Goal: Task Accomplishment & Management: Complete application form

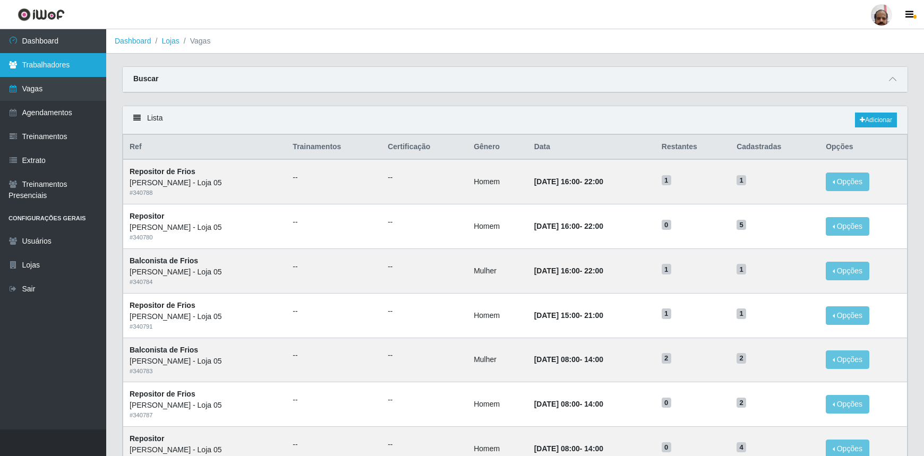
scroll to position [398, 0]
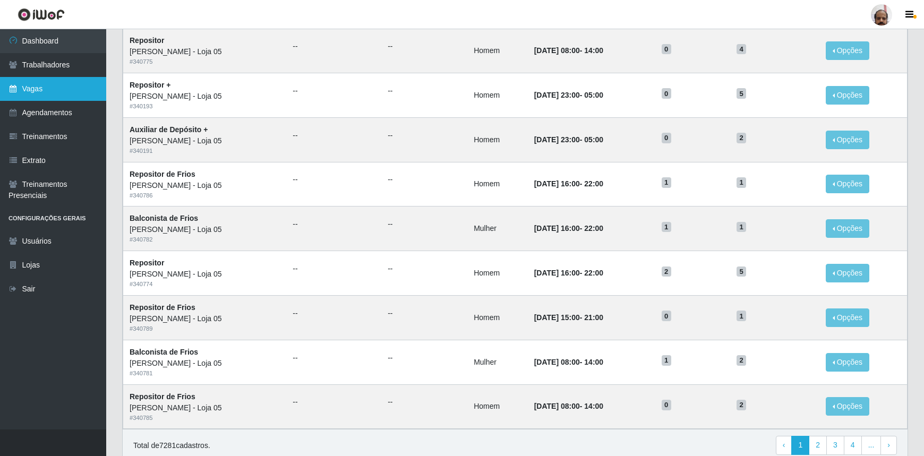
click at [64, 83] on link "Vagas" at bounding box center [53, 89] width 106 height 24
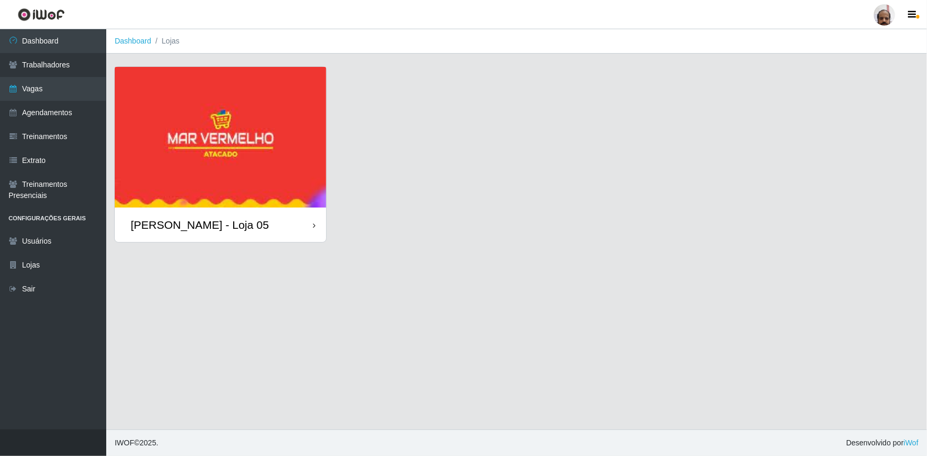
click at [234, 228] on div "[PERSON_NAME] - Loja 05" at bounding box center [200, 224] width 138 height 13
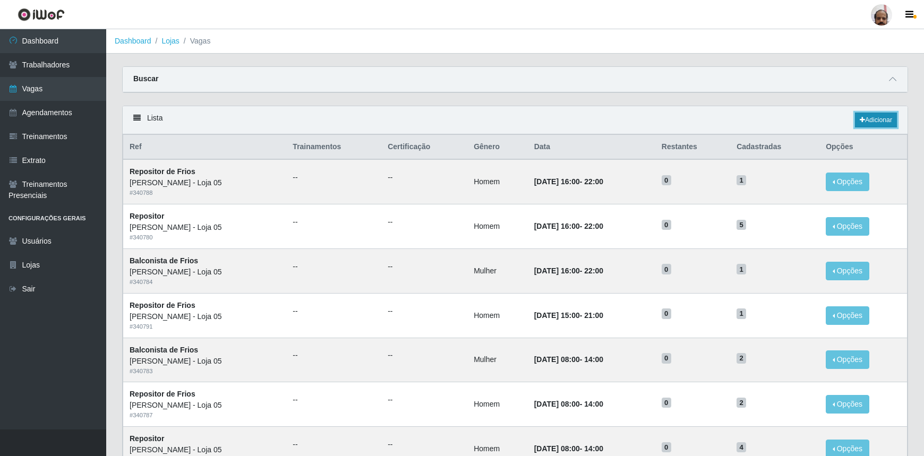
click at [886, 120] on link "Adicionar" at bounding box center [876, 120] width 42 height 15
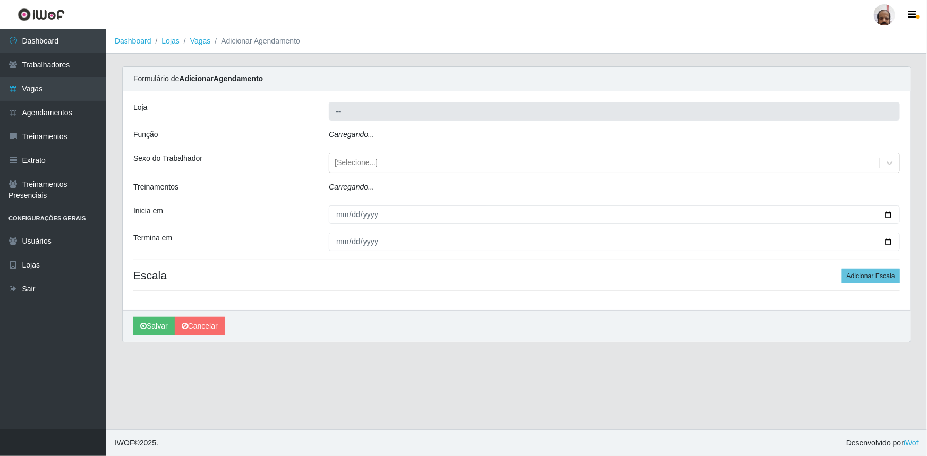
type input "[PERSON_NAME] - Loja 05"
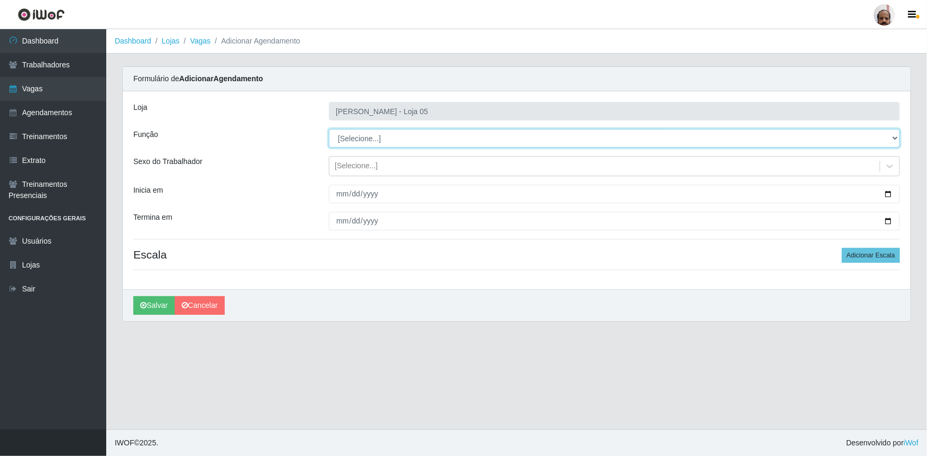
click at [897, 137] on select "[Selecione...] ASG ASG + ASG ++ Auxiliar de Depósito Auxiliar de Depósito + Aux…" at bounding box center [614, 138] width 571 height 19
select select "107"
click at [329, 129] on select "[Selecione...] ASG ASG + ASG ++ Auxiliar de Depósito Auxiliar de Depósito + Aux…" at bounding box center [614, 138] width 571 height 19
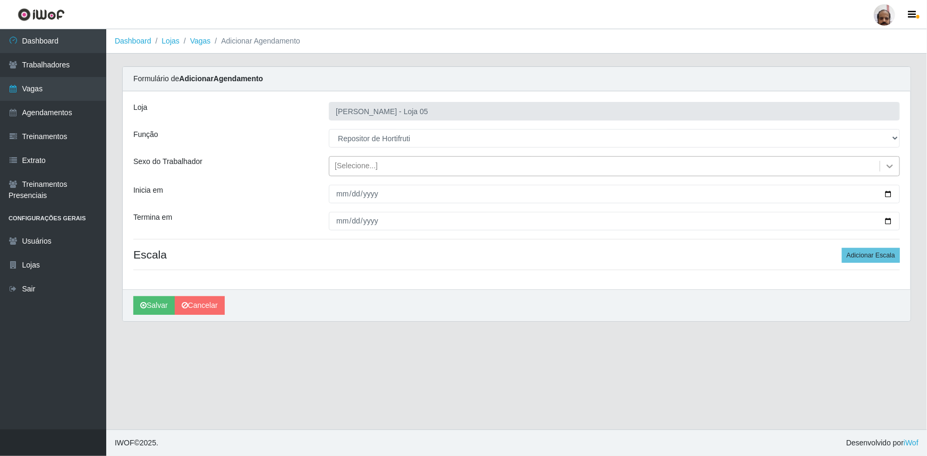
click at [889, 167] on icon at bounding box center [890, 167] width 6 height 4
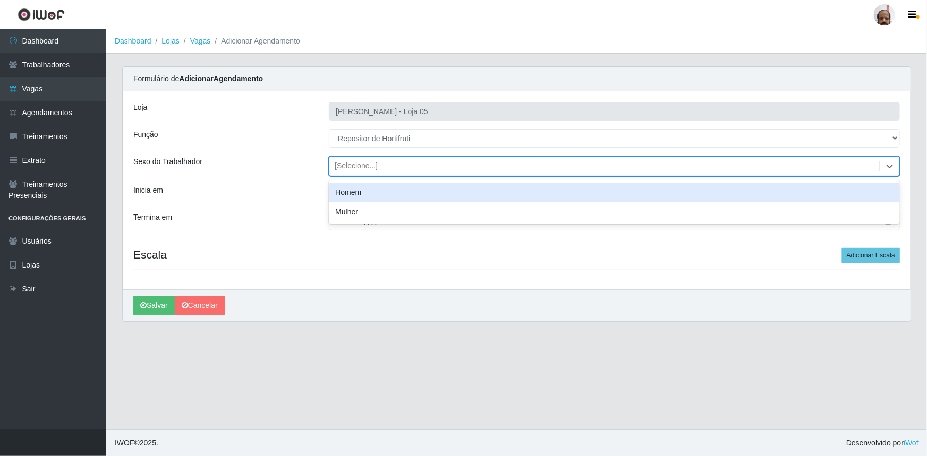
click at [372, 194] on div "Homem" at bounding box center [614, 193] width 571 height 20
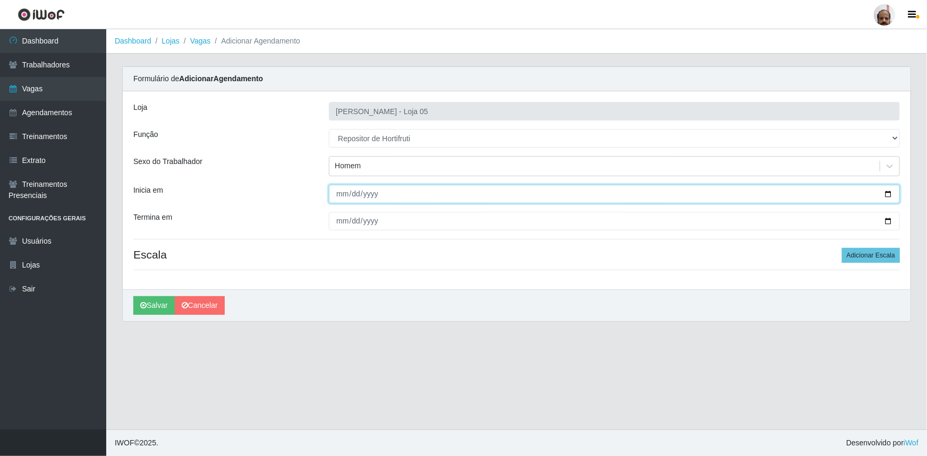
click at [890, 193] on input "Inicia em" at bounding box center [614, 194] width 571 height 19
type input "[DATE]"
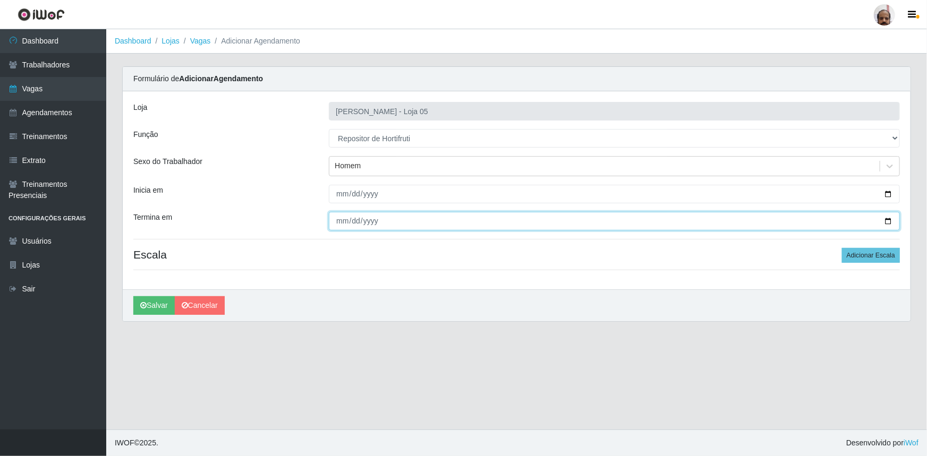
click at [892, 223] on input "Termina em" at bounding box center [614, 221] width 571 height 19
click at [893, 219] on input "[DATE]" at bounding box center [614, 221] width 571 height 19
click at [892, 218] on input "[DATE]" at bounding box center [614, 221] width 571 height 19
type input "[DATE]"
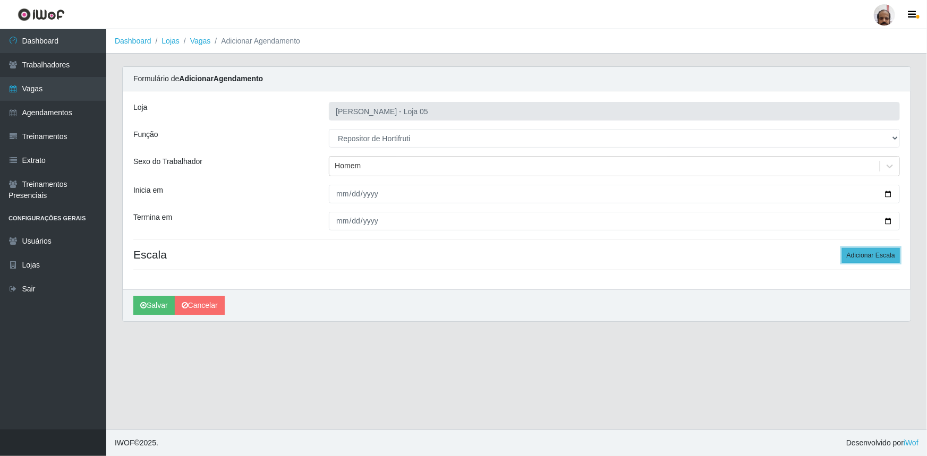
click at [862, 255] on button "Adicionar Escala" at bounding box center [871, 255] width 58 height 15
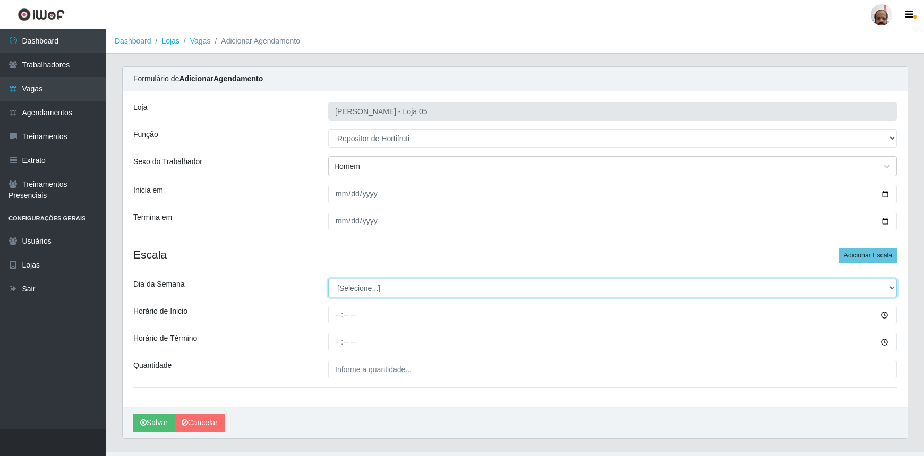
click at [892, 285] on select "[Selecione...] Segunda Terça Quarta Quinta Sexta Sábado Domingo" at bounding box center [612, 288] width 569 height 19
select select "1"
click at [328, 279] on select "[Selecione...] Segunda Terça Quarta Quinta Sexta Sábado Domingo" at bounding box center [612, 288] width 569 height 19
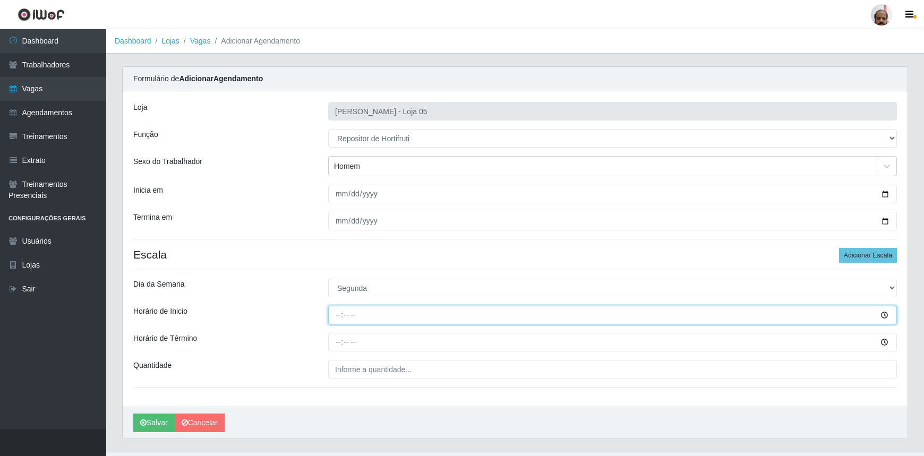
click at [336, 319] on input "Horário de Inicio" at bounding box center [612, 315] width 569 height 19
type input "08:00"
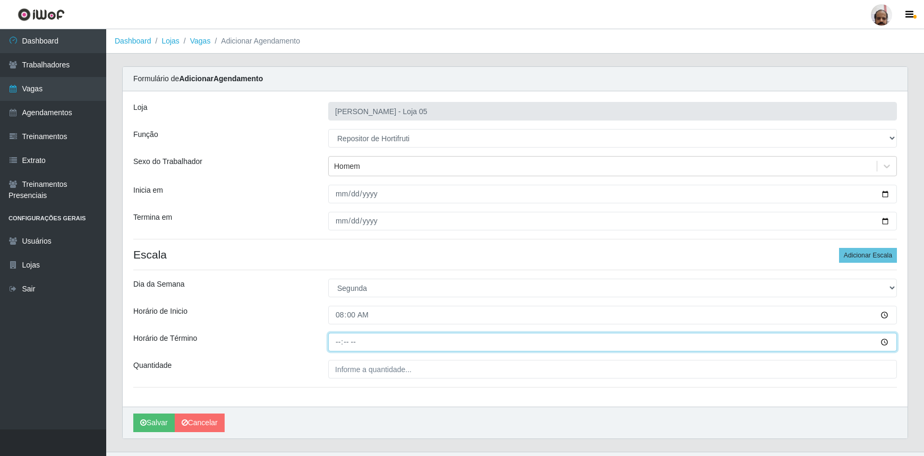
click at [335, 344] on input "Horário de Término" at bounding box center [612, 342] width 569 height 19
type input "14:00"
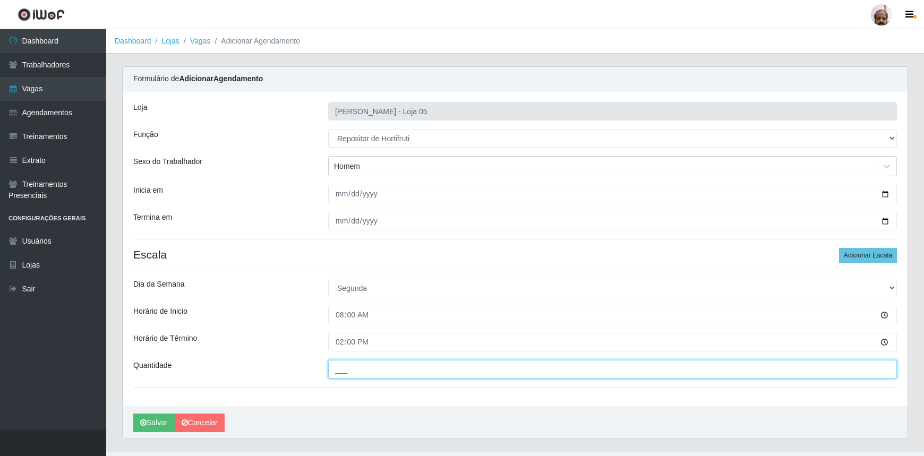
click at [347, 365] on input "___" at bounding box center [612, 369] width 569 height 19
type input "2__"
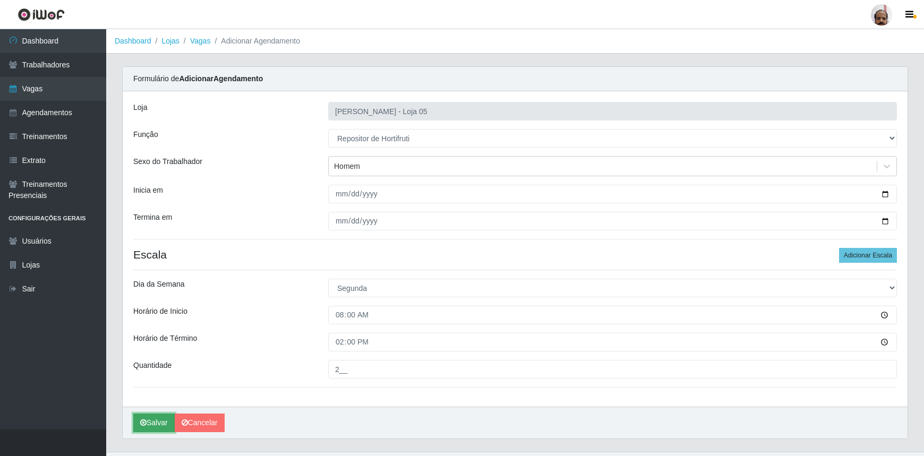
click at [156, 425] on button "Salvar" at bounding box center [153, 423] width 41 height 19
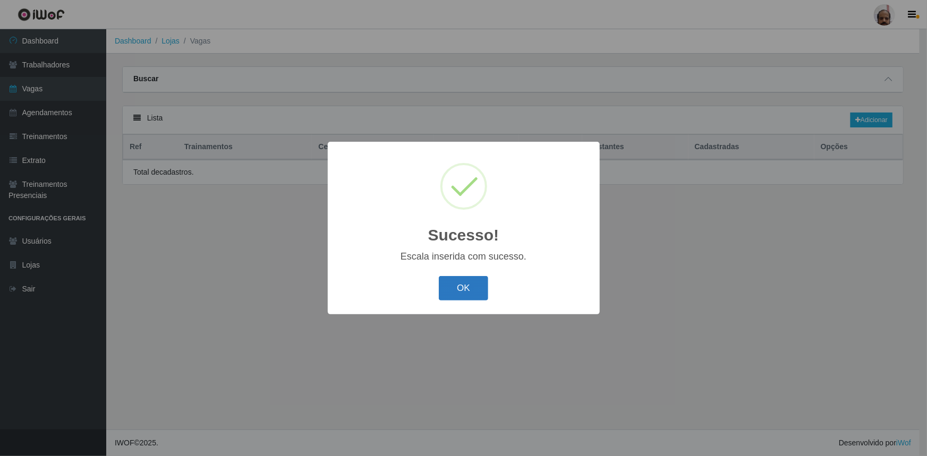
click at [476, 295] on button "OK" at bounding box center [463, 288] width 49 height 25
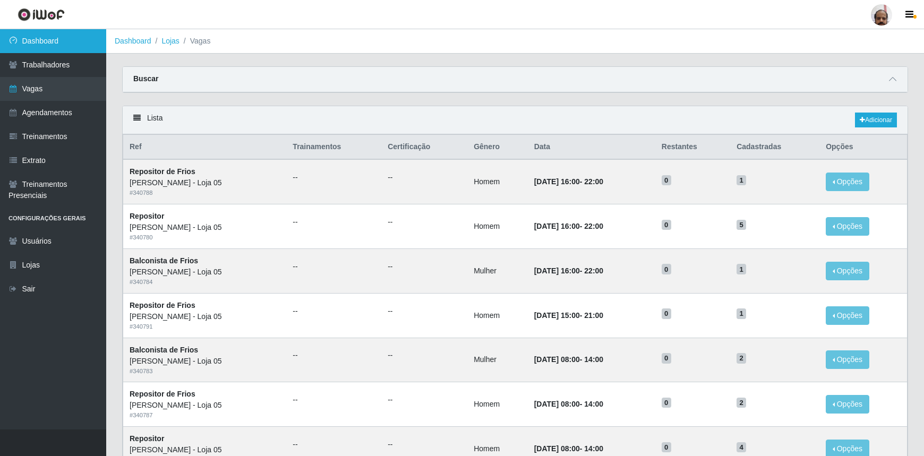
click at [55, 38] on link "Dashboard" at bounding box center [53, 41] width 106 height 24
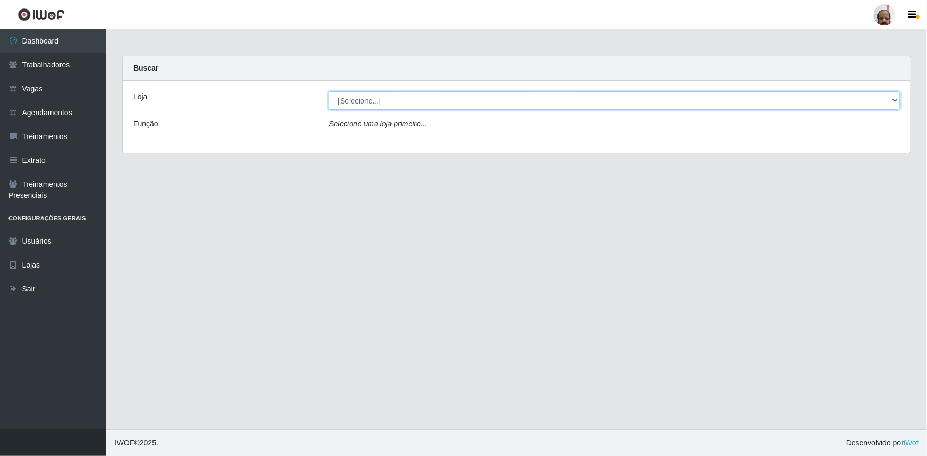
click at [893, 100] on select "[Selecione...] Mar Vermelho - Loja 05" at bounding box center [614, 100] width 571 height 19
select select "252"
click at [329, 91] on select "[Selecione...] Mar Vermelho - Loja 05" at bounding box center [614, 100] width 571 height 19
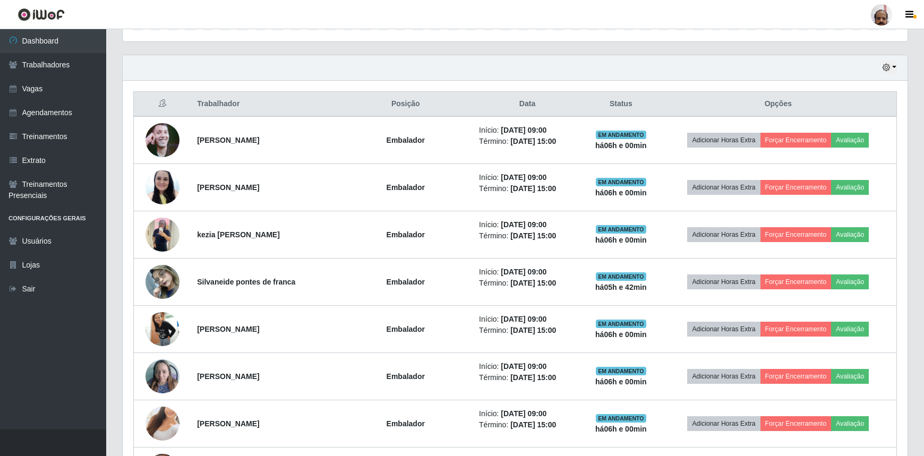
scroll to position [338, 0]
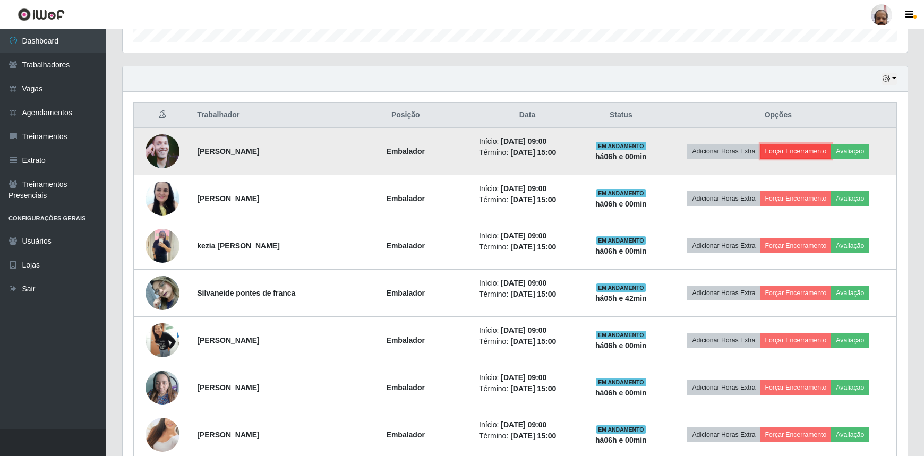
click at [821, 148] on button "Forçar Encerramento" at bounding box center [796, 151] width 71 height 15
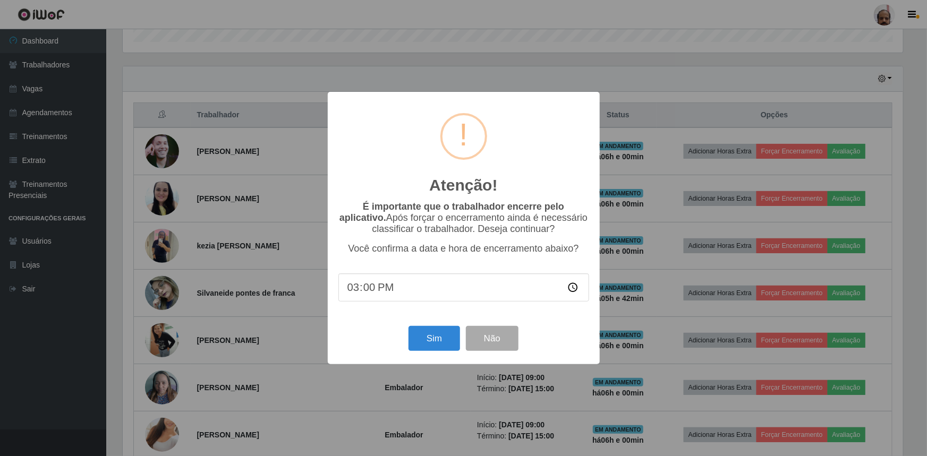
click at [367, 293] on input "15:00" at bounding box center [463, 288] width 251 height 28
click at [445, 338] on button "Sim" at bounding box center [434, 338] width 52 height 25
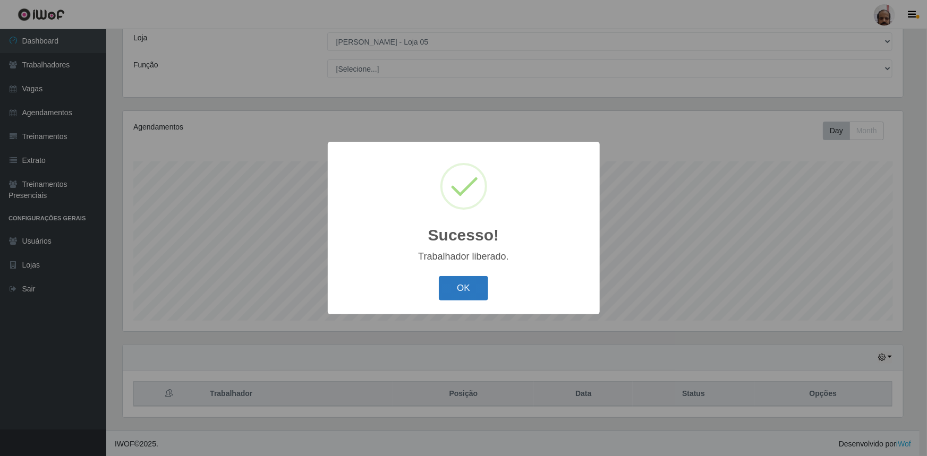
click at [466, 286] on button "OK" at bounding box center [463, 288] width 49 height 25
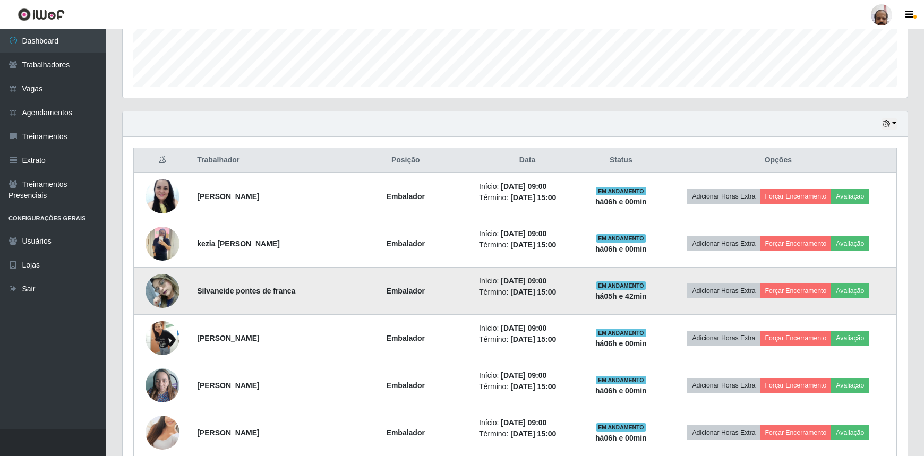
scroll to position [301, 0]
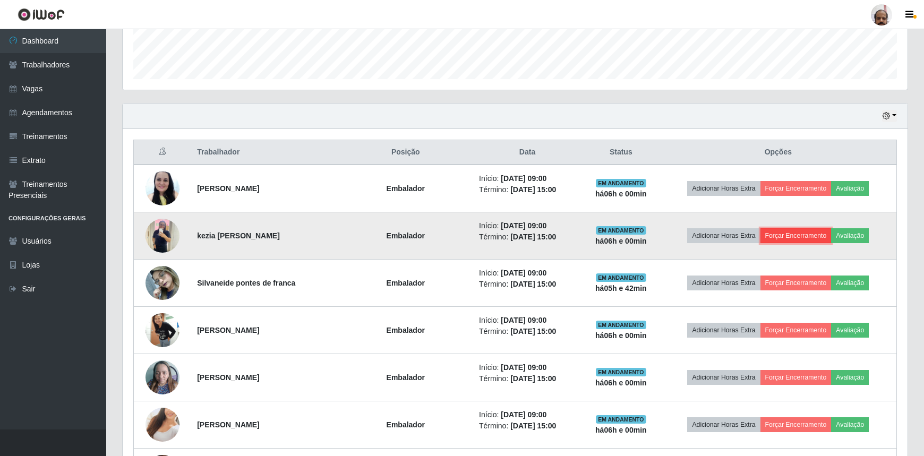
click at [805, 236] on button "Forçar Encerramento" at bounding box center [796, 235] width 71 height 15
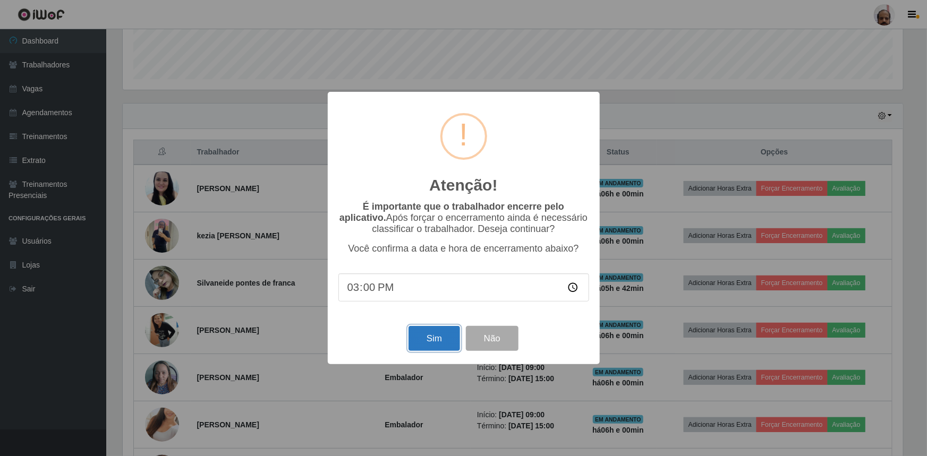
click at [439, 344] on button "Sim" at bounding box center [434, 338] width 52 height 25
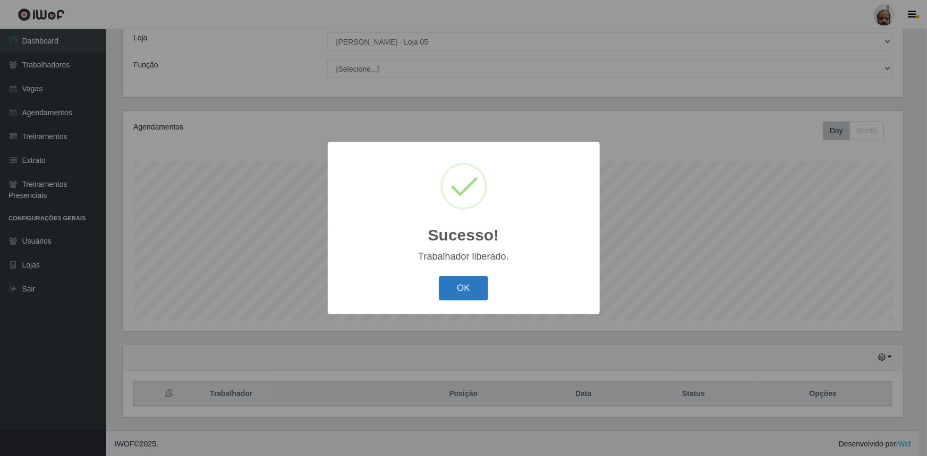
click at [459, 287] on button "OK" at bounding box center [463, 288] width 49 height 25
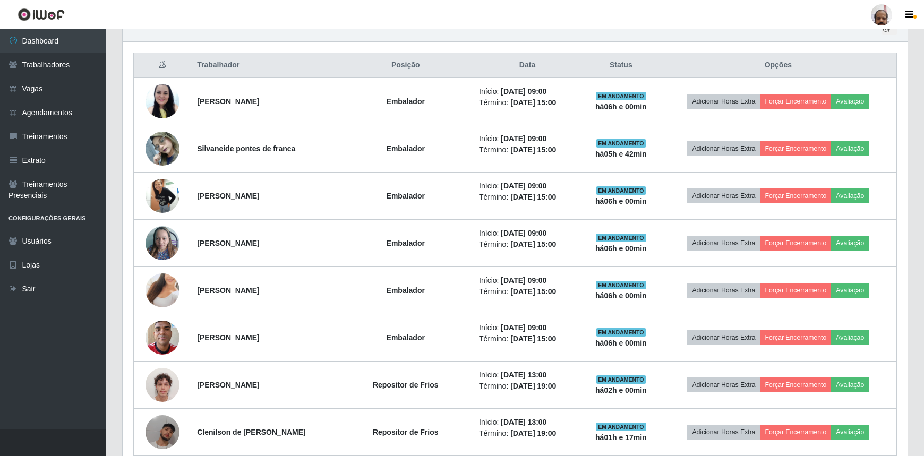
scroll to position [397, 0]
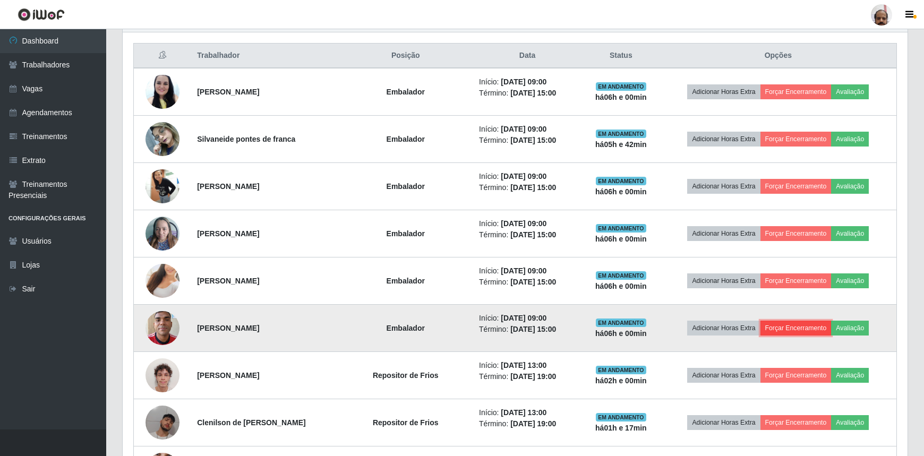
click at [782, 325] on button "Forçar Encerramento" at bounding box center [796, 328] width 71 height 15
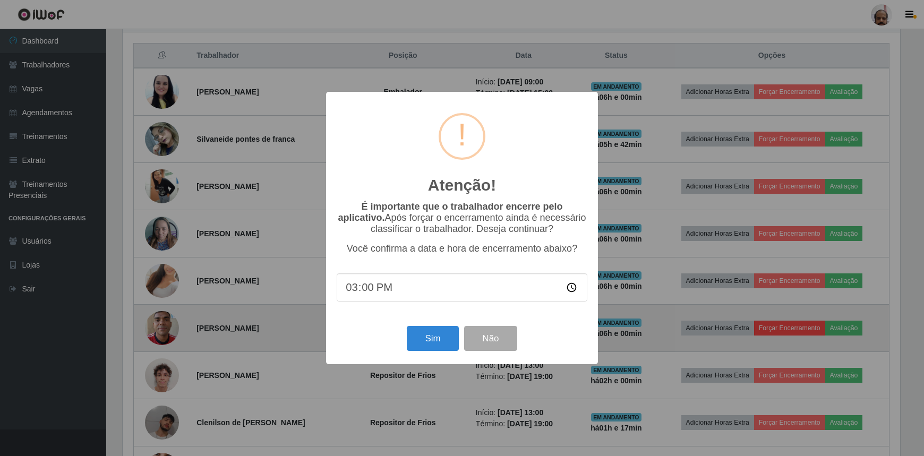
scroll to position [220, 780]
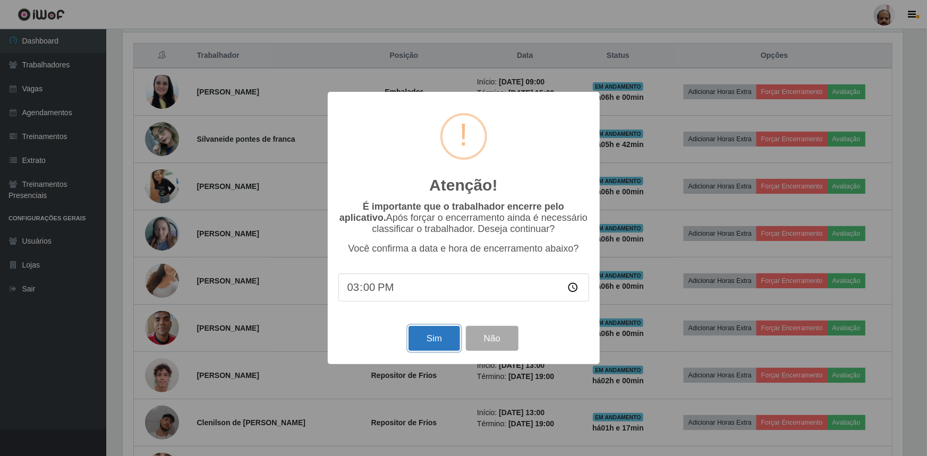
click at [433, 347] on button "Sim" at bounding box center [434, 338] width 52 height 25
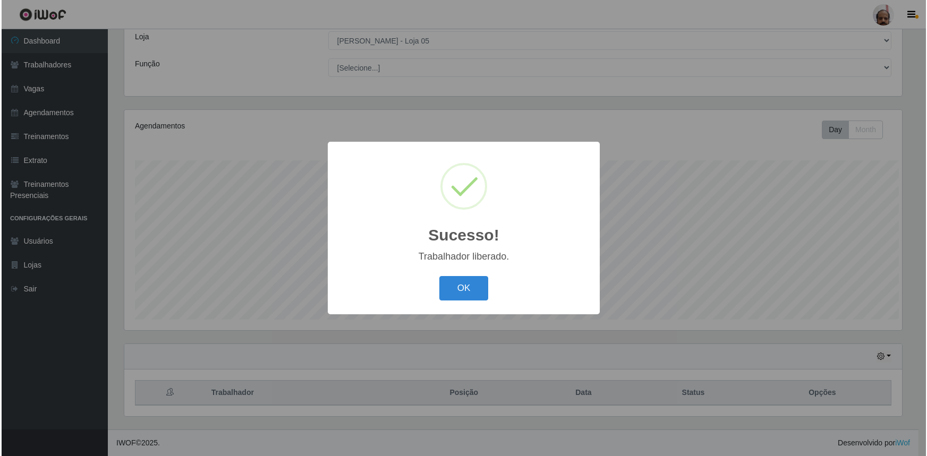
scroll to position [0, 0]
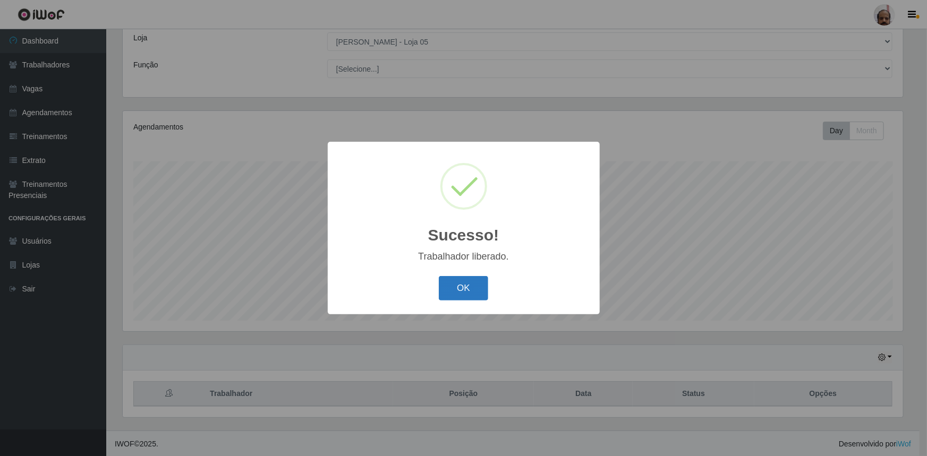
click at [467, 291] on button "OK" at bounding box center [463, 288] width 49 height 25
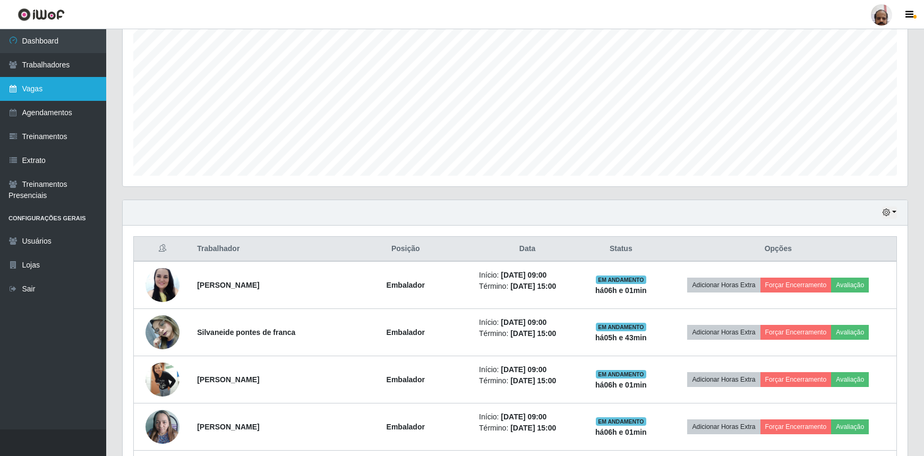
click at [45, 84] on link "Vagas" at bounding box center [53, 89] width 106 height 24
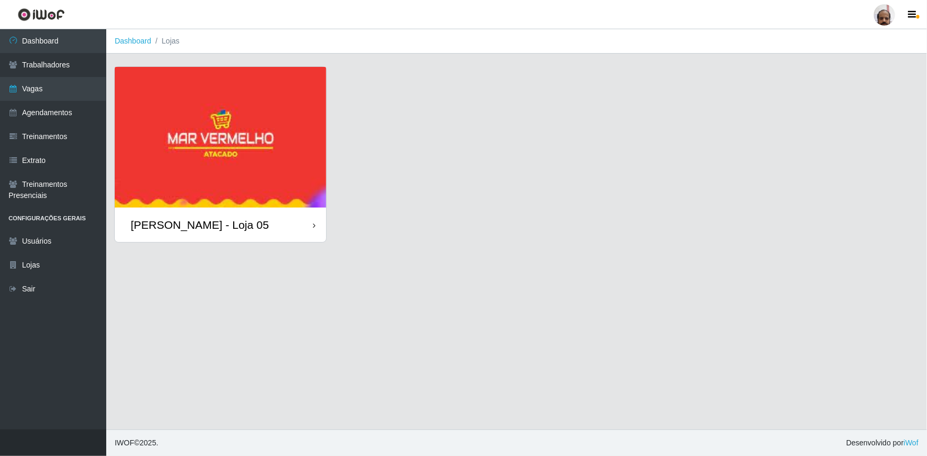
click at [218, 226] on div "[PERSON_NAME] - Loja 05" at bounding box center [200, 224] width 138 height 13
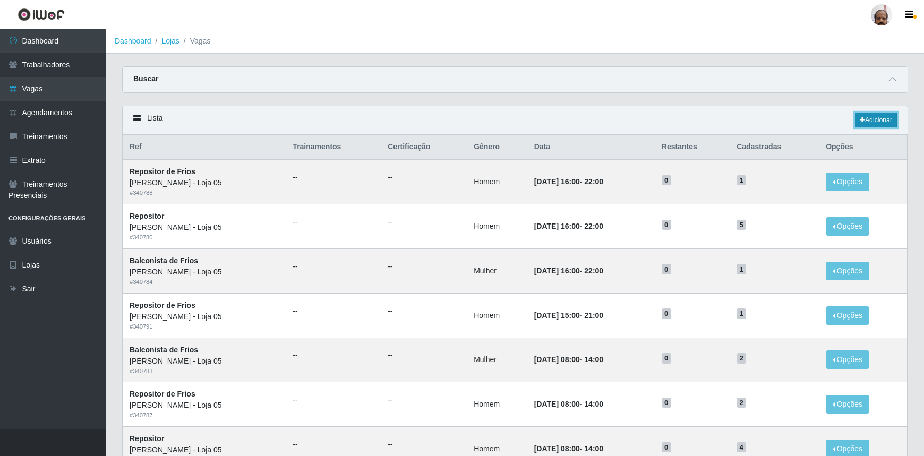
click at [873, 116] on link "Adicionar" at bounding box center [876, 120] width 42 height 15
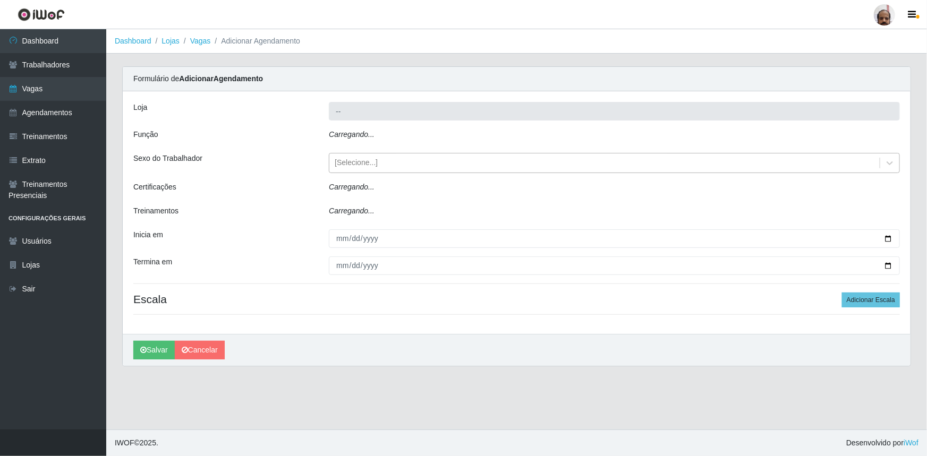
type input "[PERSON_NAME] - Loja 05"
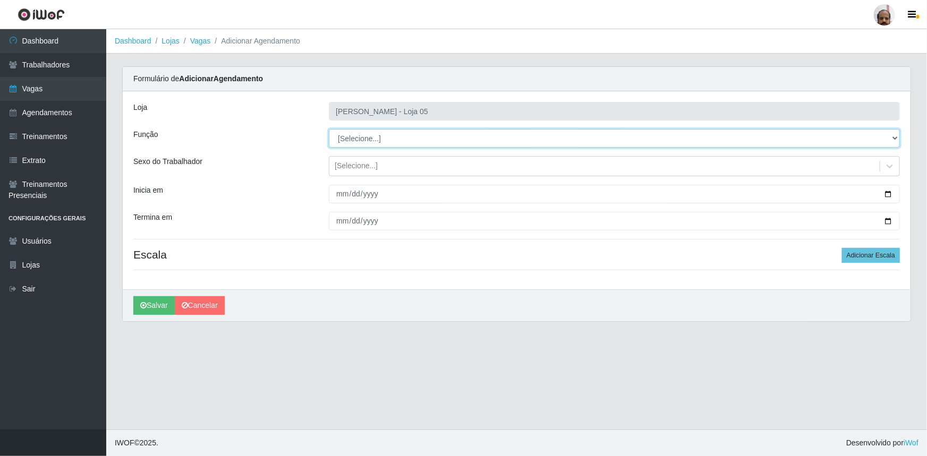
click at [893, 135] on select "[Selecione...] ASG ASG + ASG ++ Auxiliar de Depósito Auxiliar de Depósito + Aux…" at bounding box center [614, 138] width 571 height 19
select select "107"
click at [329, 129] on select "[Selecione...] ASG ASG + ASG ++ Auxiliar de Depósito Auxiliar de Depósito + Aux…" at bounding box center [614, 138] width 571 height 19
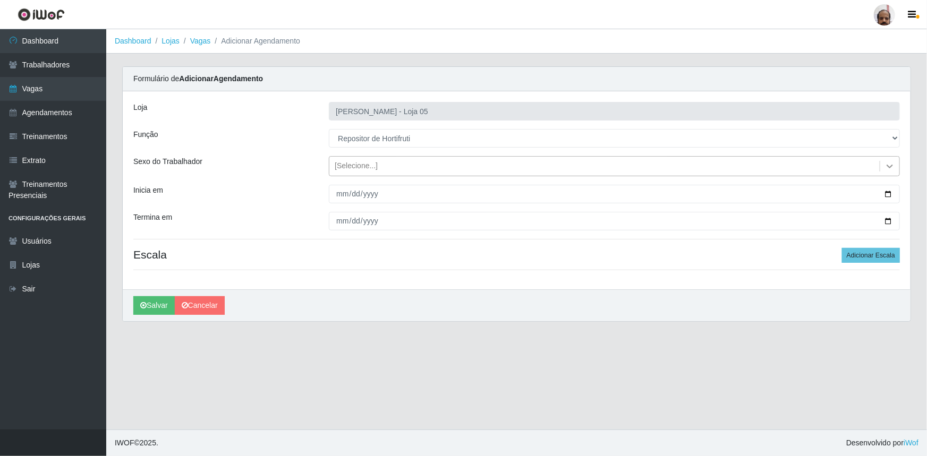
click at [890, 163] on icon at bounding box center [889, 166] width 11 height 11
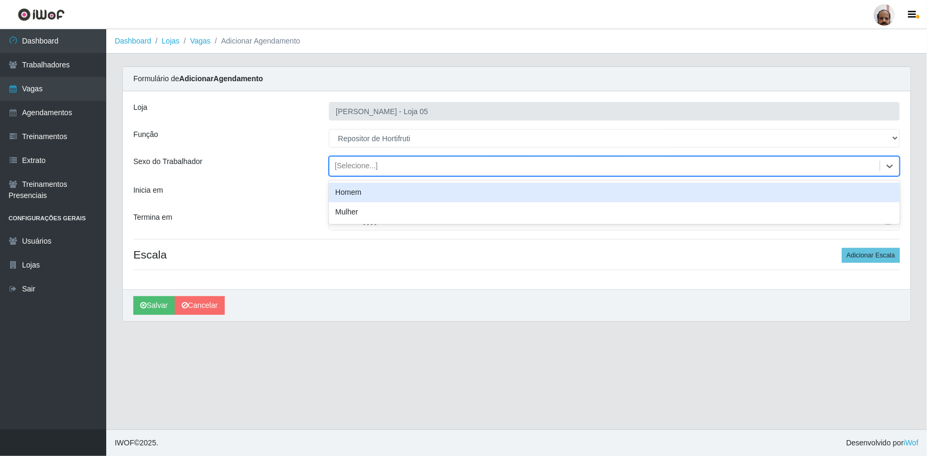
click at [356, 192] on div "Homem" at bounding box center [614, 193] width 571 height 20
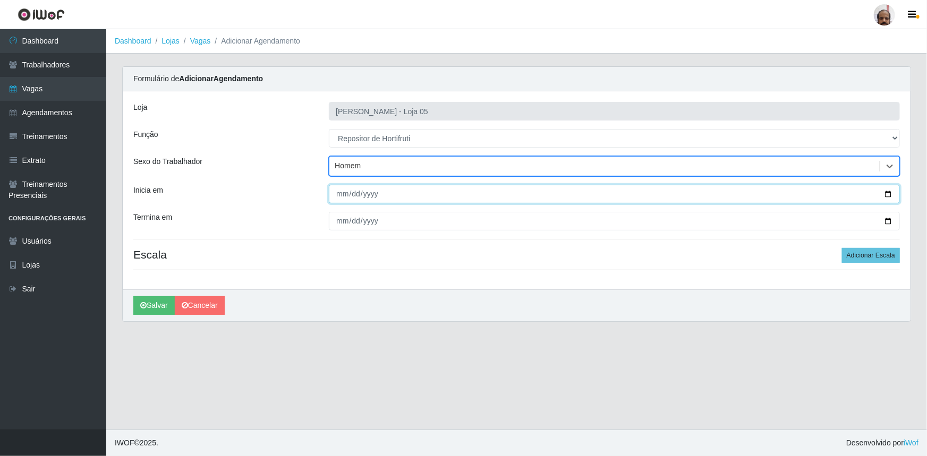
click at [889, 192] on input "Inicia em" at bounding box center [614, 194] width 571 height 19
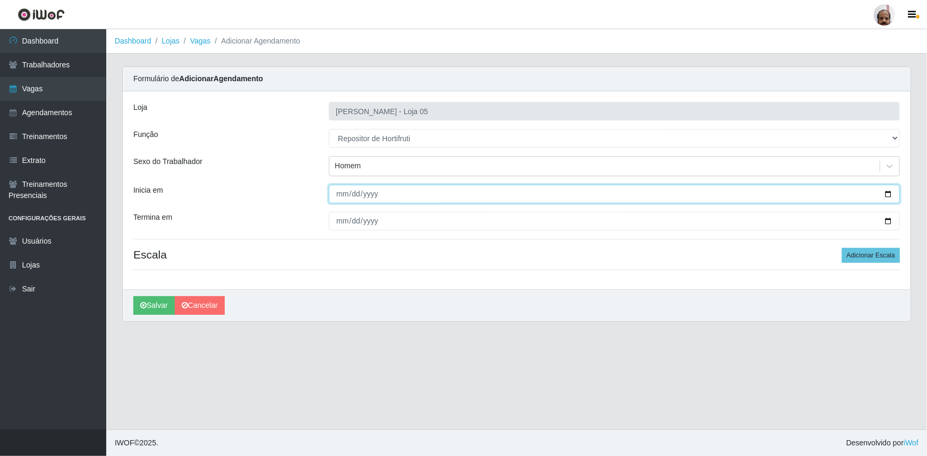
type input "[DATE]"
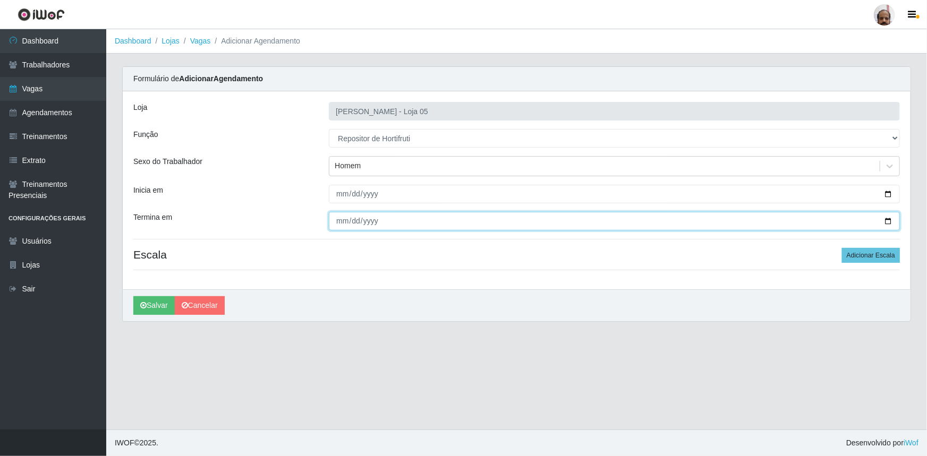
drag, startPoint x: 892, startPoint y: 219, endPoint x: 881, endPoint y: 223, distance: 11.8
click at [892, 219] on input "Termina em" at bounding box center [614, 221] width 571 height 19
type input "[DATE]"
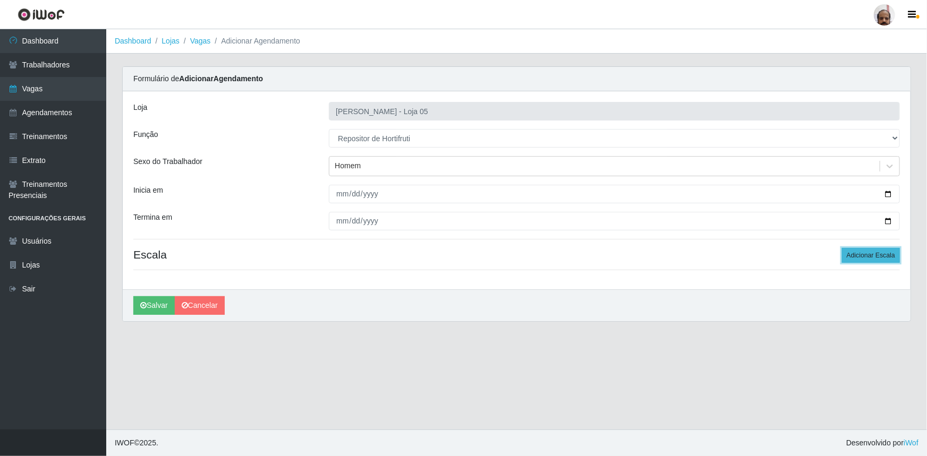
click at [874, 254] on button "Adicionar Escala" at bounding box center [871, 255] width 58 height 15
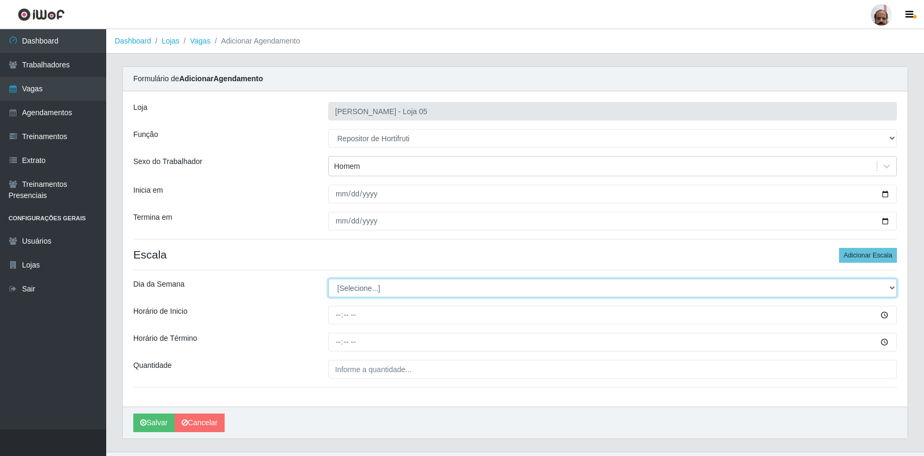
click at [889, 287] on select "[Selecione...] Segunda Terça Quarta Quinta Sexta Sábado Domingo" at bounding box center [612, 288] width 569 height 19
select select "1"
click at [328, 279] on select "[Selecione...] Segunda Terça Quarta Quinta Sexta Sábado Domingo" at bounding box center [612, 288] width 569 height 19
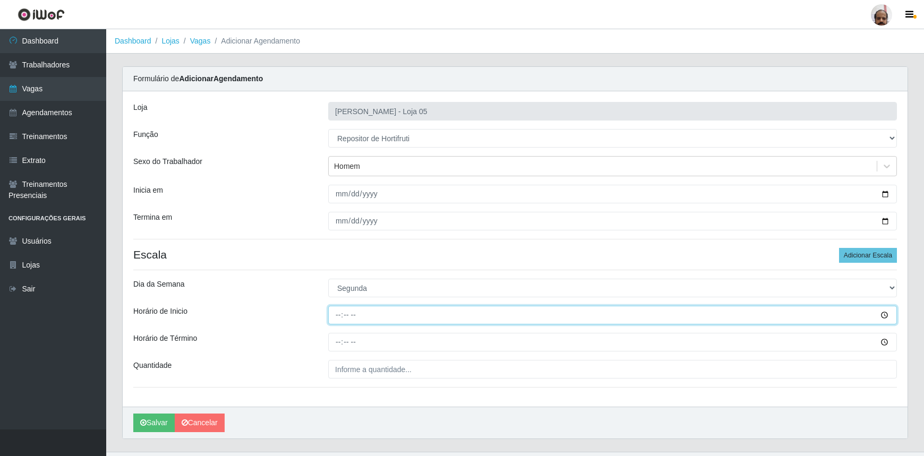
click at [340, 317] on input "Horário de Inicio" at bounding box center [612, 315] width 569 height 19
type input "16:00"
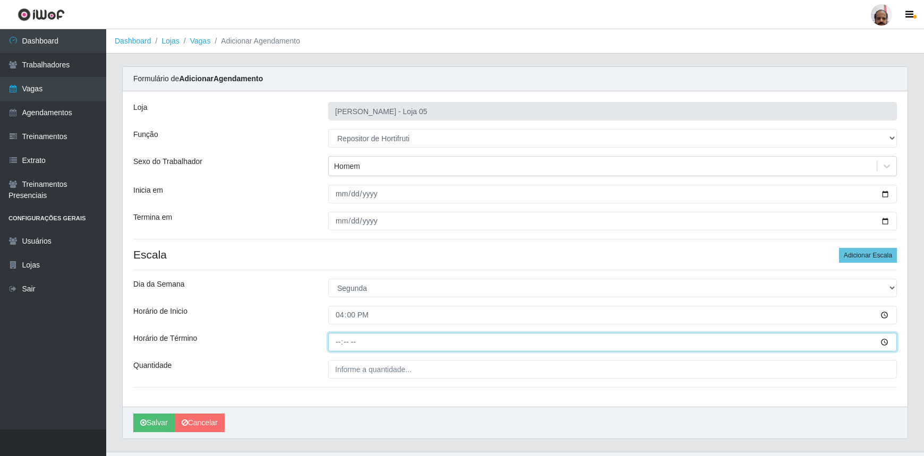
click at [338, 338] on input "Horário de Término" at bounding box center [612, 342] width 569 height 19
type input "22:00"
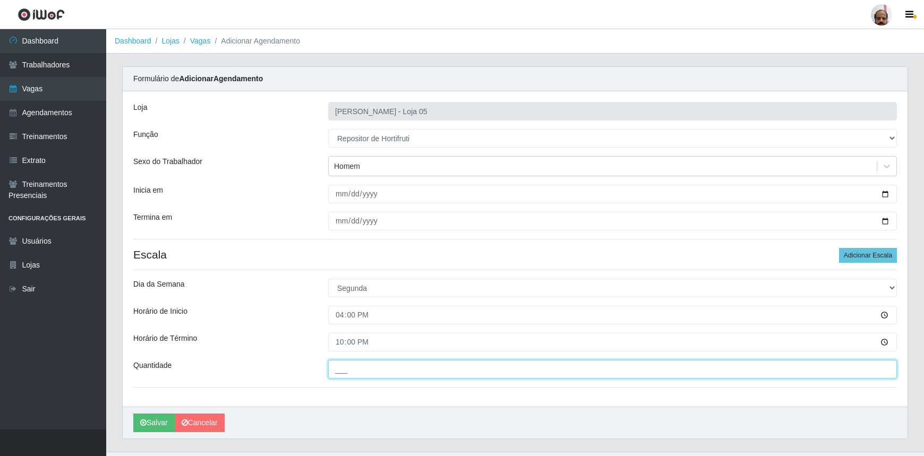
click at [335, 376] on input "___" at bounding box center [612, 369] width 569 height 19
type input "2__"
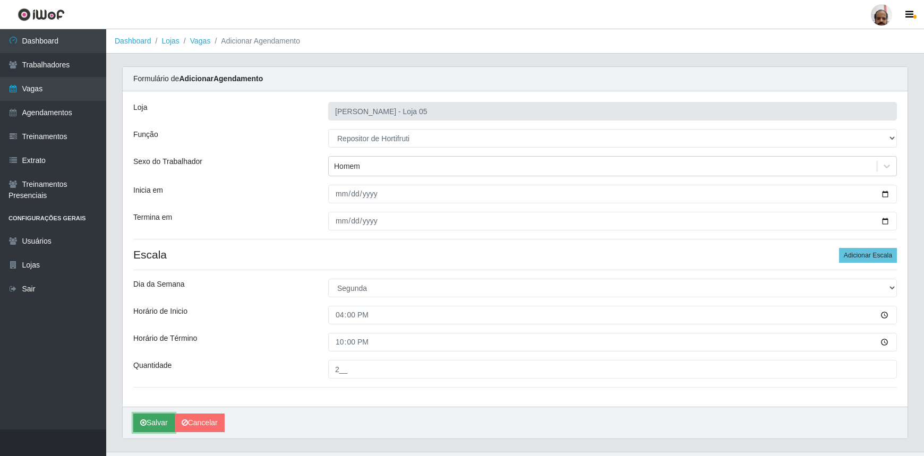
click at [163, 424] on button "Salvar" at bounding box center [153, 423] width 41 height 19
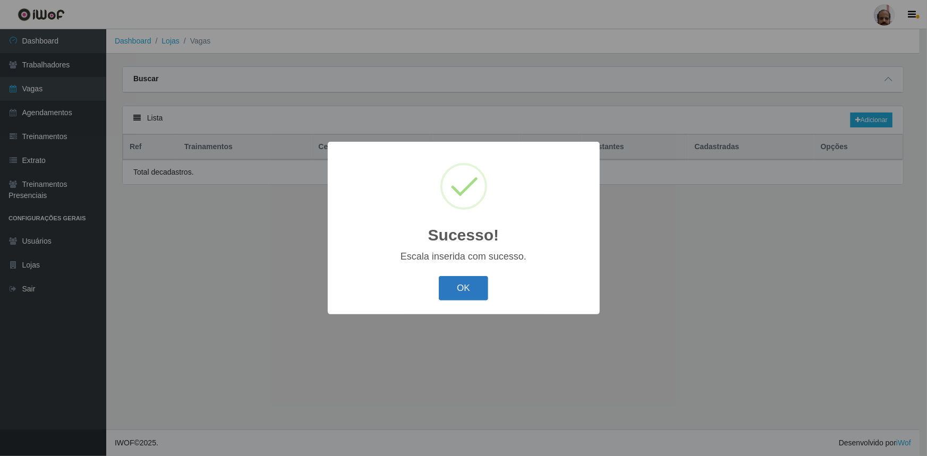
click at [478, 293] on button "OK" at bounding box center [463, 288] width 49 height 25
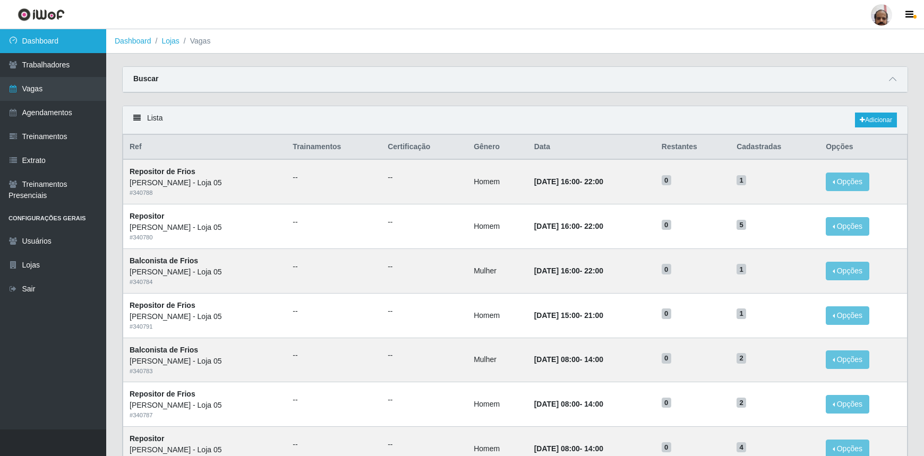
click at [88, 42] on link "Dashboard" at bounding box center [53, 41] width 106 height 24
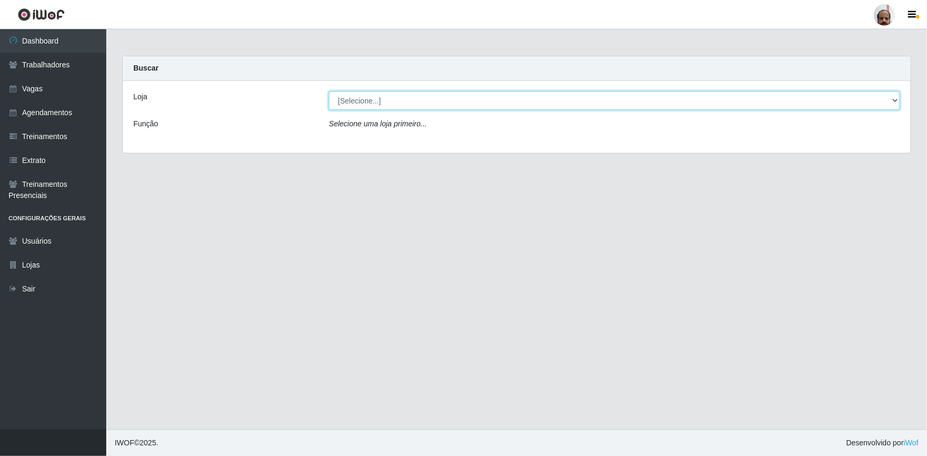
drag, startPoint x: 892, startPoint y: 100, endPoint x: 885, endPoint y: 106, distance: 9.0
click at [892, 100] on select "[Selecione...] Mar Vermelho - Loja 05" at bounding box center [614, 100] width 571 height 19
select select "252"
click at [329, 91] on select "[Selecione...] Mar Vermelho - Loja 05" at bounding box center [614, 100] width 571 height 19
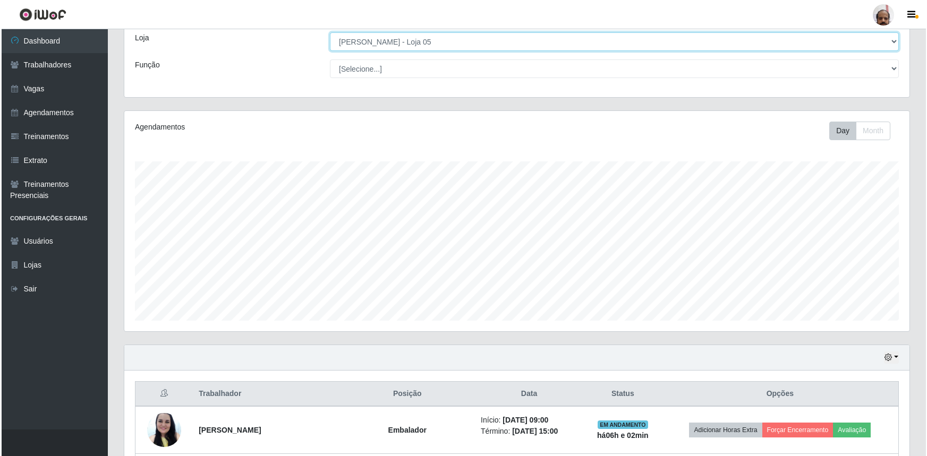
scroll to position [301, 0]
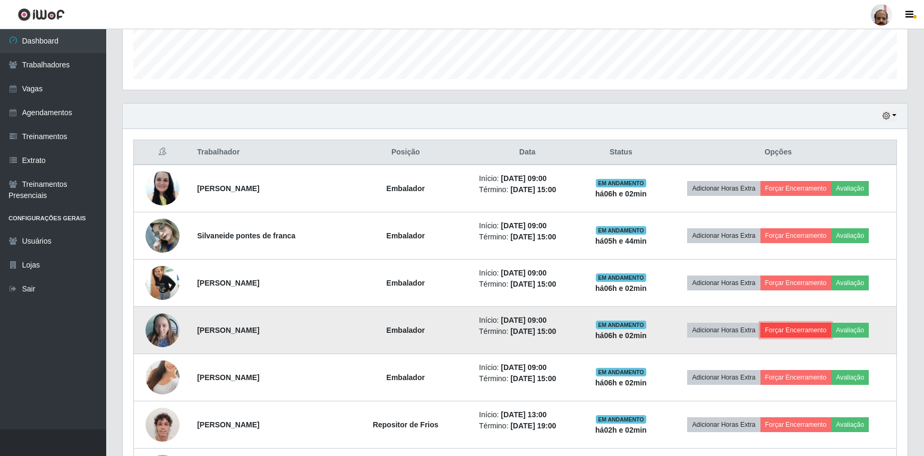
click at [802, 330] on button "Forçar Encerramento" at bounding box center [796, 330] width 71 height 15
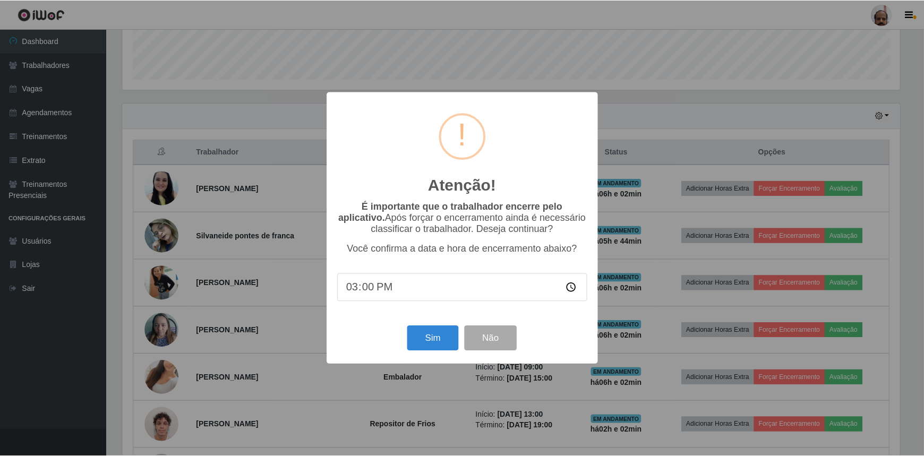
scroll to position [220, 780]
click at [438, 344] on button "Sim" at bounding box center [434, 338] width 52 height 25
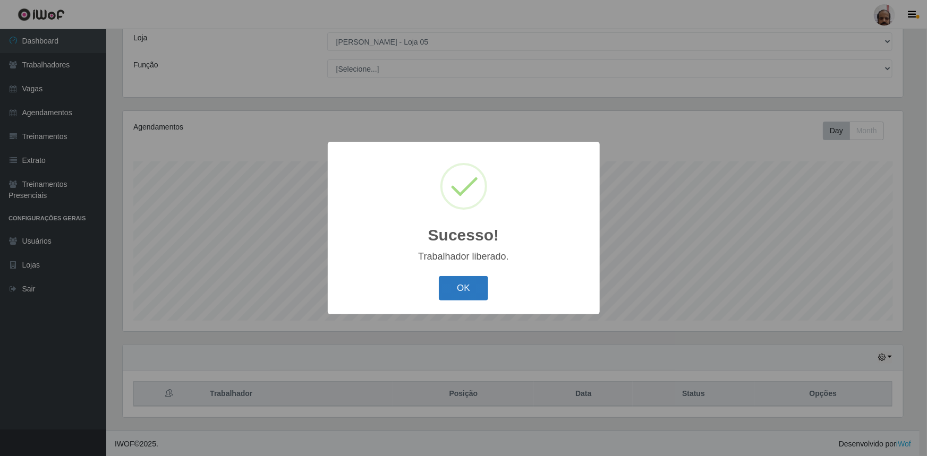
click at [467, 289] on button "OK" at bounding box center [463, 288] width 49 height 25
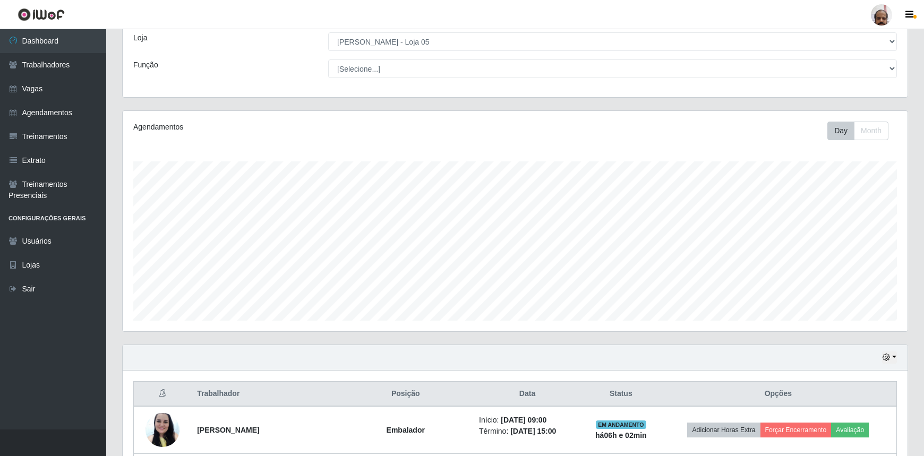
scroll to position [301, 0]
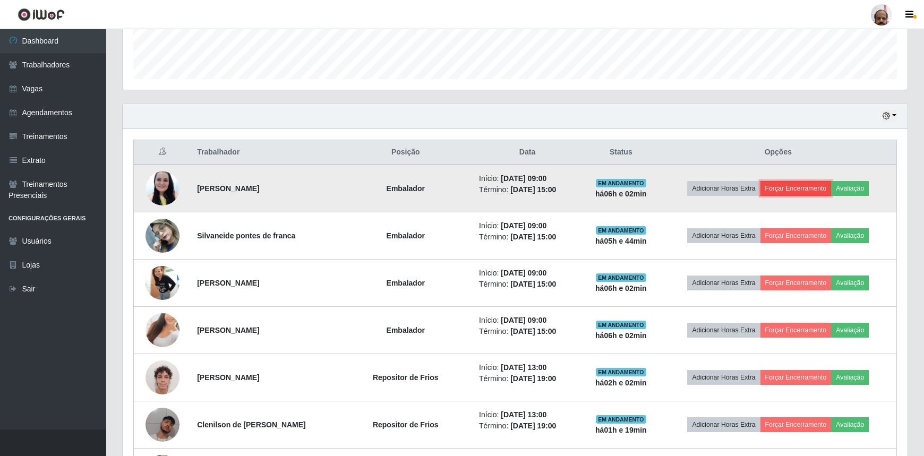
click at [798, 186] on button "Forçar Encerramento" at bounding box center [796, 188] width 71 height 15
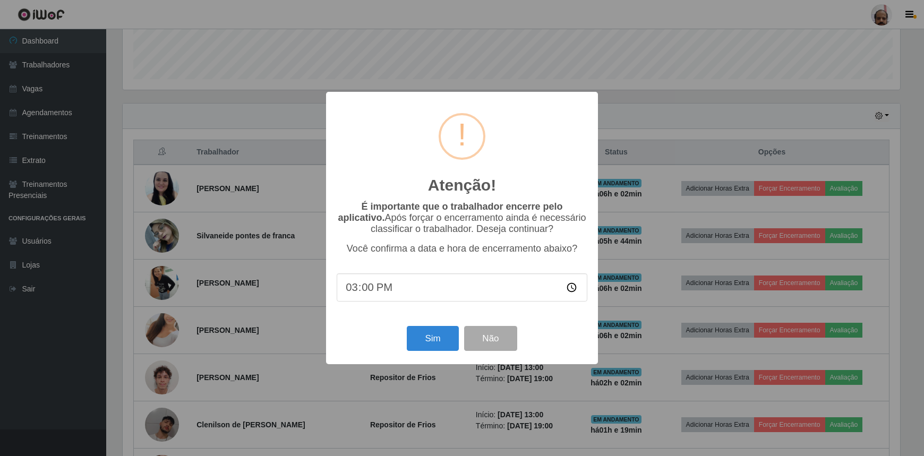
scroll to position [220, 780]
click at [439, 335] on button "Sim" at bounding box center [434, 338] width 52 height 25
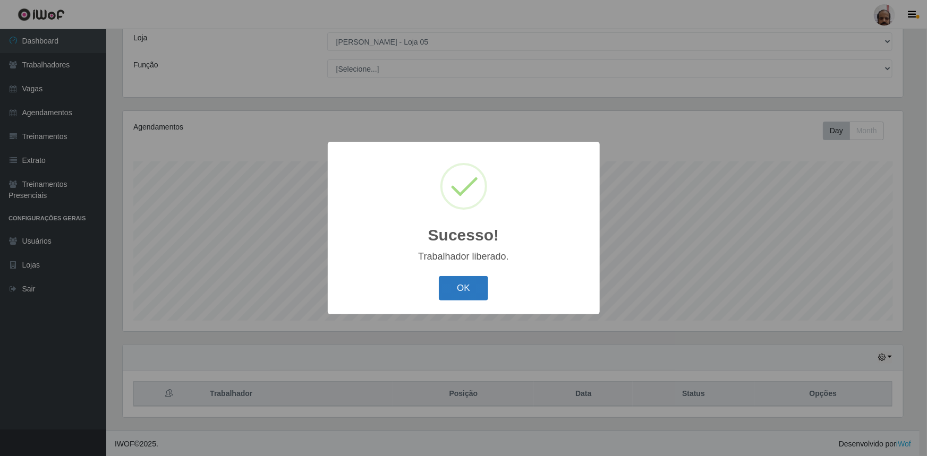
click at [451, 292] on button "OK" at bounding box center [463, 288] width 49 height 25
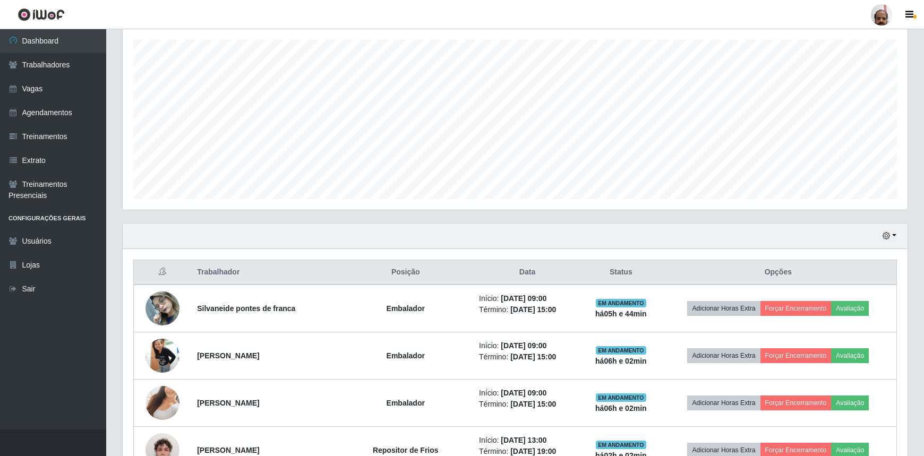
scroll to position [252, 0]
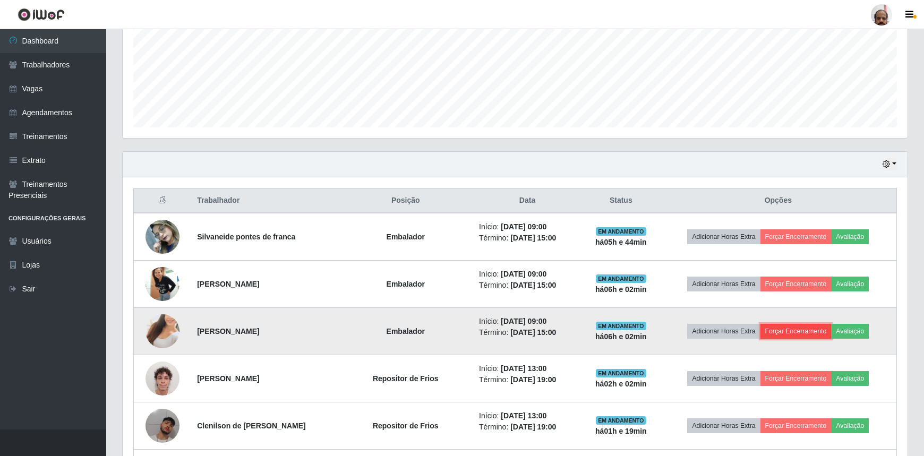
click at [786, 335] on button "Forçar Encerramento" at bounding box center [796, 331] width 71 height 15
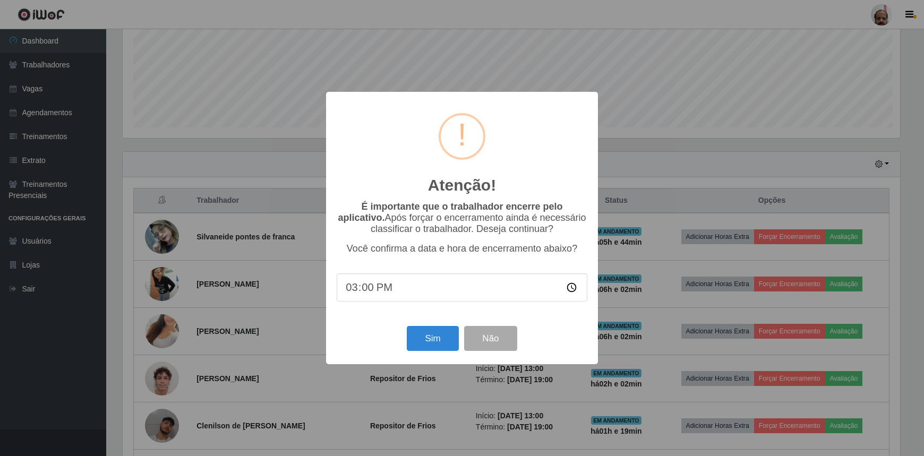
scroll to position [220, 780]
click at [446, 347] on button "Sim" at bounding box center [434, 338] width 52 height 25
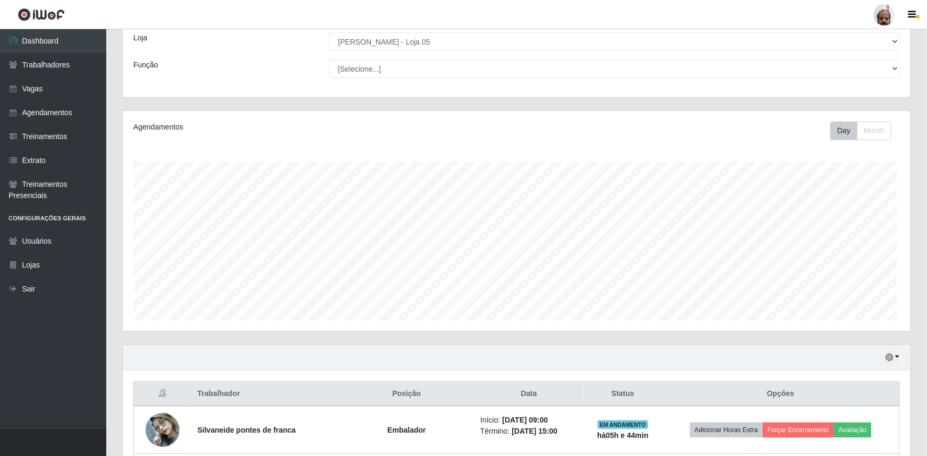
scroll to position [530945, 530385]
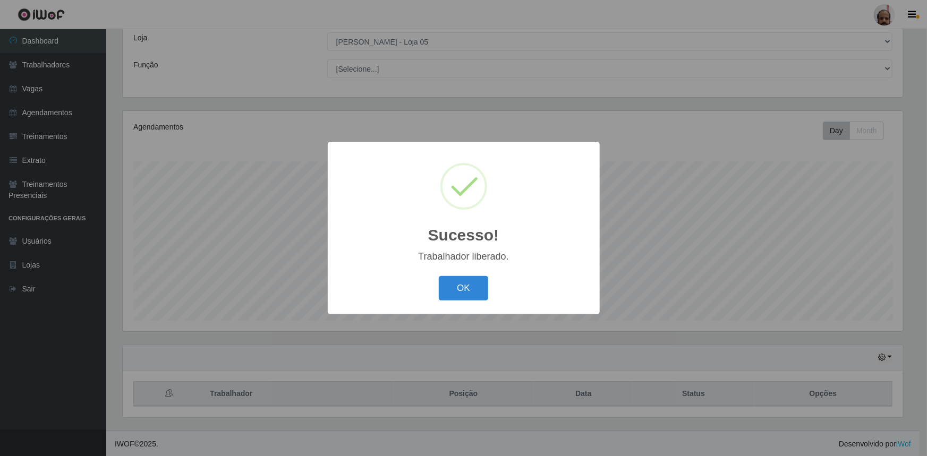
click at [476, 294] on button "OK" at bounding box center [463, 288] width 49 height 25
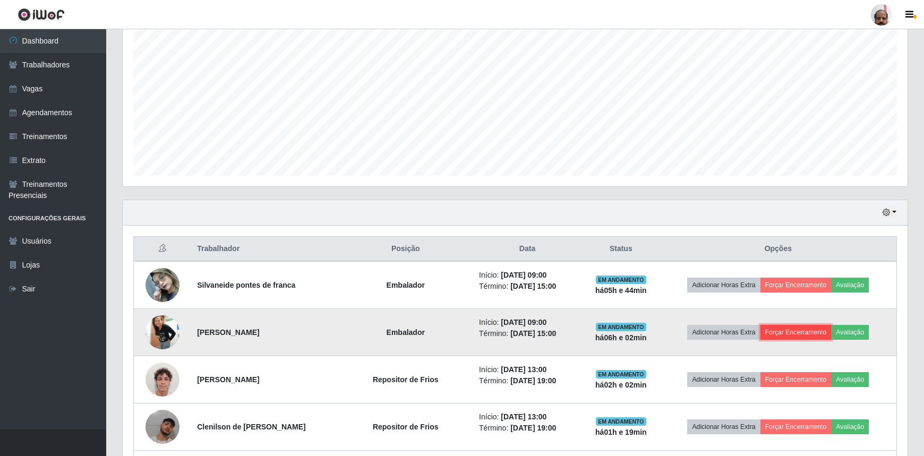
click at [802, 331] on button "Forçar Encerramento" at bounding box center [796, 332] width 71 height 15
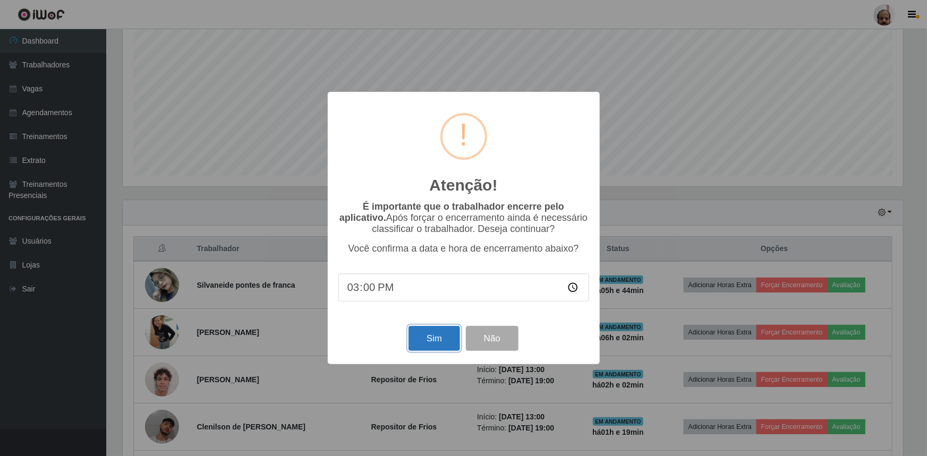
click at [430, 339] on button "Sim" at bounding box center [434, 338] width 52 height 25
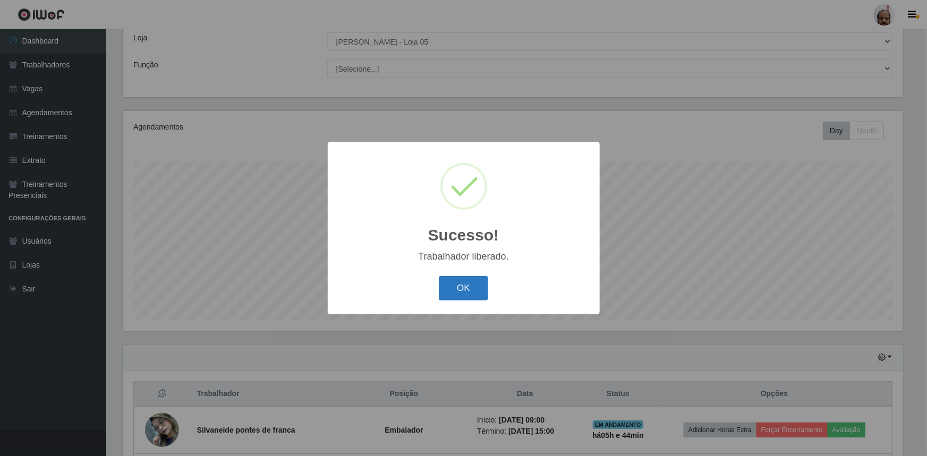
click at [451, 286] on button "OK" at bounding box center [463, 288] width 49 height 25
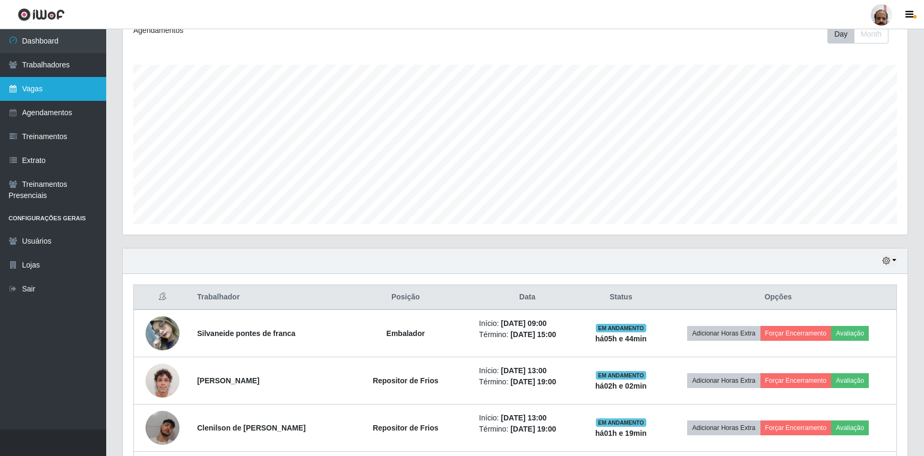
click at [21, 84] on link "Vagas" at bounding box center [53, 89] width 106 height 24
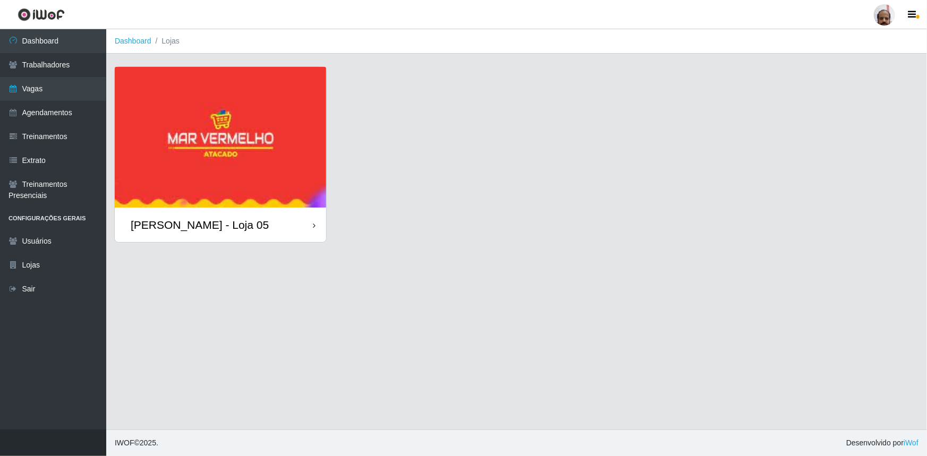
click at [202, 231] on div "[PERSON_NAME] - Loja 05" at bounding box center [200, 224] width 138 height 13
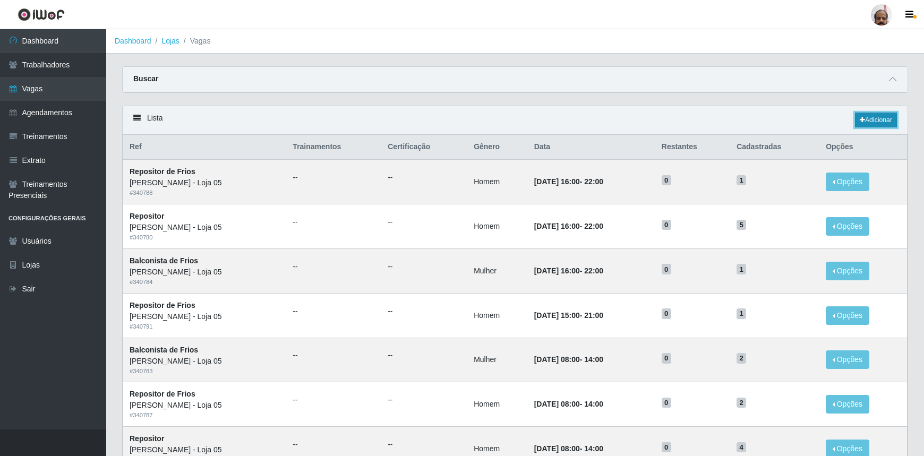
click at [888, 122] on link "Adicionar" at bounding box center [876, 120] width 42 height 15
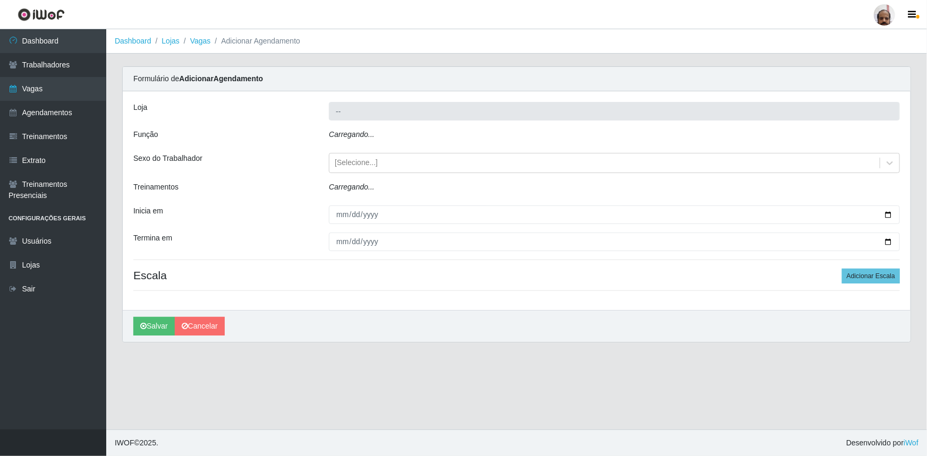
type input "[PERSON_NAME] - Loja 05"
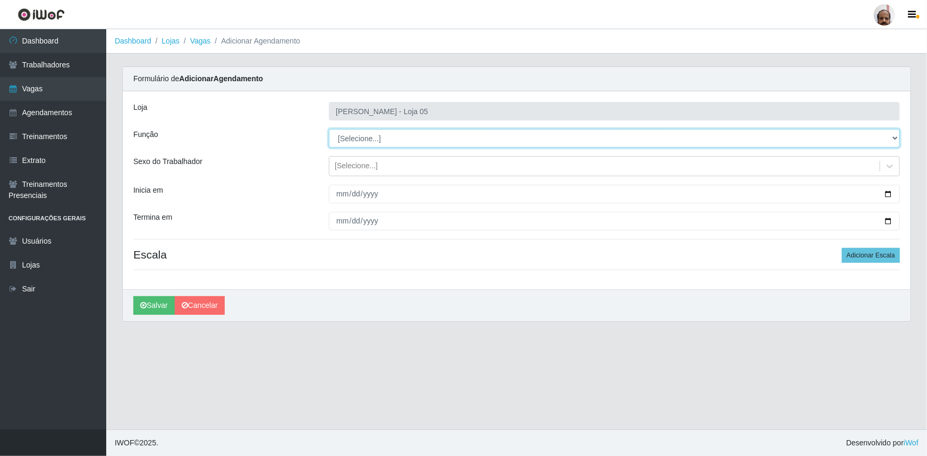
click at [893, 137] on select "[Selecione...] ASG ASG + ASG ++ Auxiliar de Depósito Auxiliar de Depósito + Aux…" at bounding box center [614, 138] width 571 height 19
select select "107"
click at [329, 129] on select "[Selecione...] ASG ASG + ASG ++ Auxiliar de Depósito Auxiliar de Depósito + Aux…" at bounding box center [614, 138] width 571 height 19
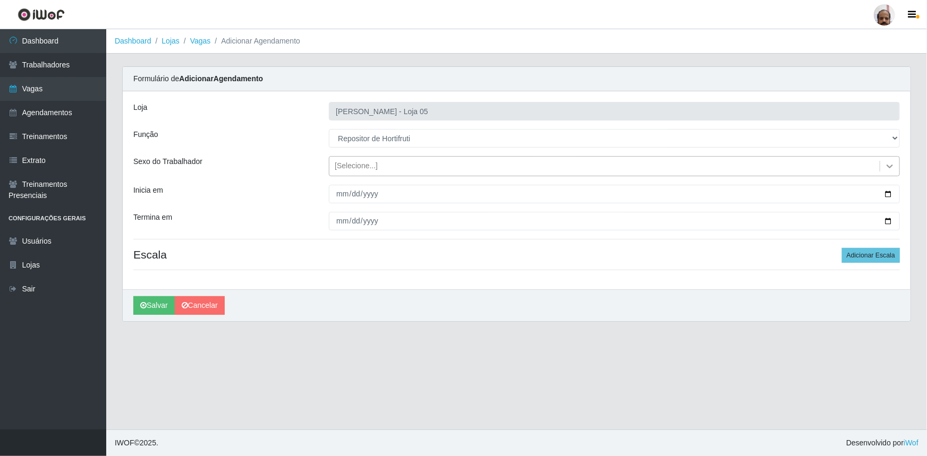
click at [888, 165] on icon at bounding box center [890, 167] width 6 height 4
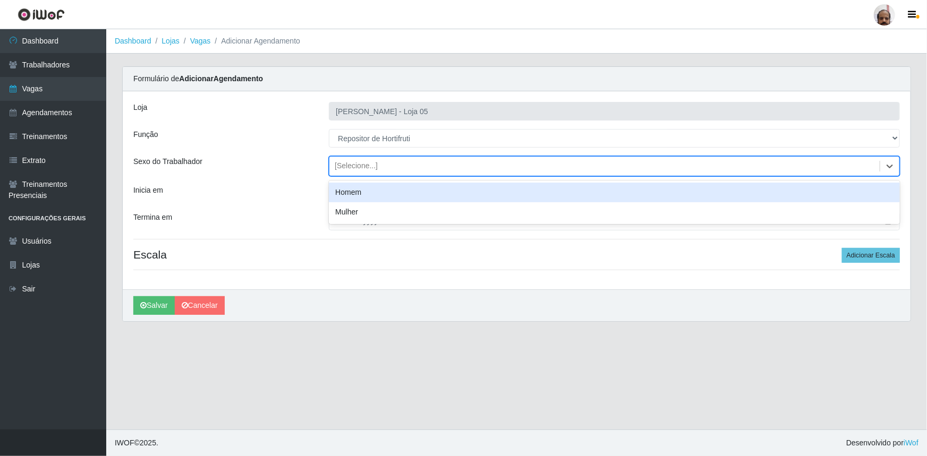
click at [344, 199] on div "Homem" at bounding box center [614, 193] width 571 height 20
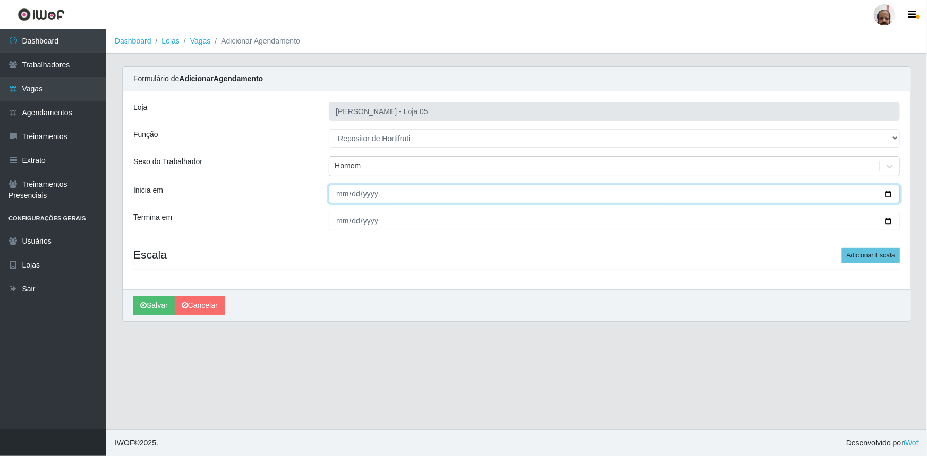
click at [892, 194] on input "Inicia em" at bounding box center [614, 194] width 571 height 19
type input "[DATE]"
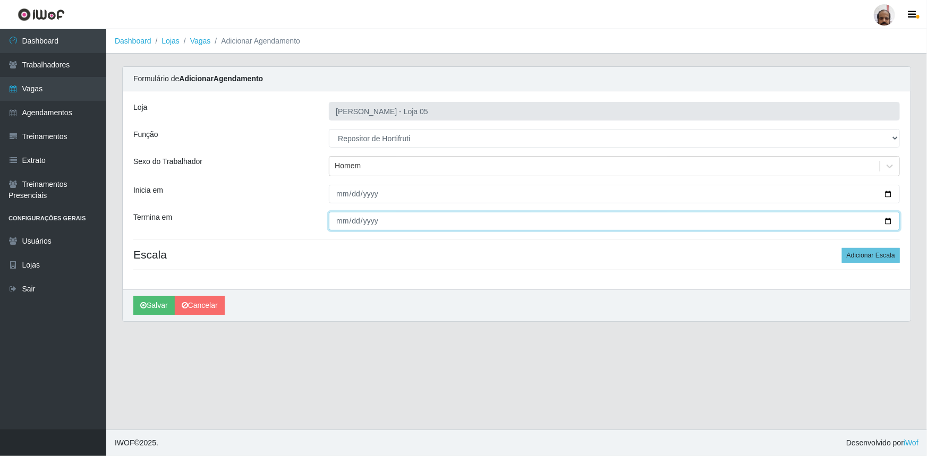
click at [890, 220] on input "Termina em" at bounding box center [614, 221] width 571 height 19
type input "[DATE]"
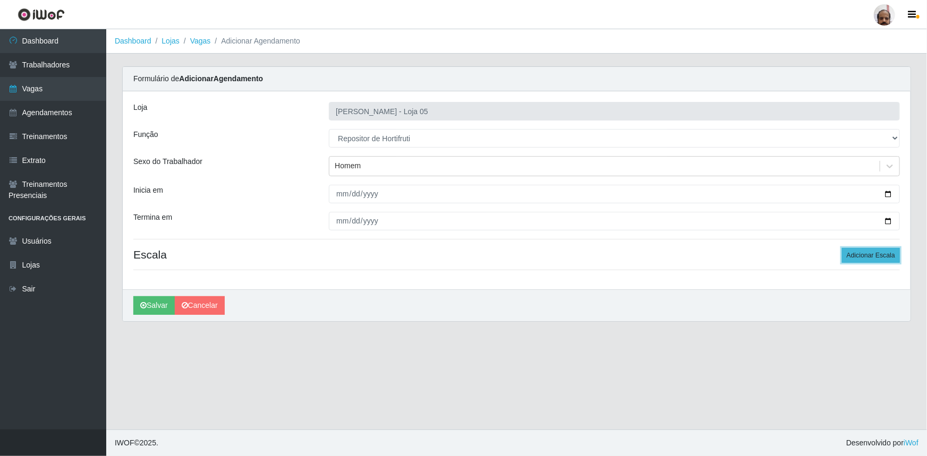
click at [871, 252] on button "Adicionar Escala" at bounding box center [871, 255] width 58 height 15
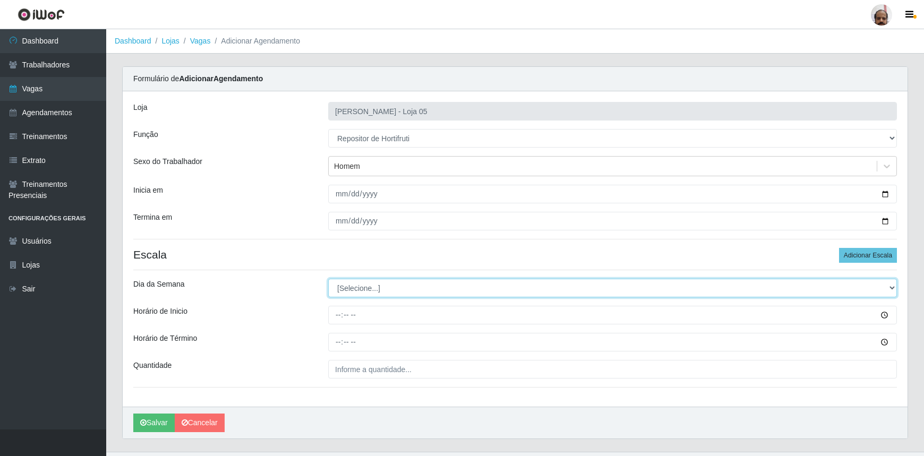
click at [892, 287] on select "[Selecione...] Segunda Terça Quarta Quinta Sexta Sábado Domingo" at bounding box center [612, 288] width 569 height 19
select select "2"
click at [328, 279] on select "[Selecione...] Segunda Terça Quarta Quinta Sexta Sábado Domingo" at bounding box center [612, 288] width 569 height 19
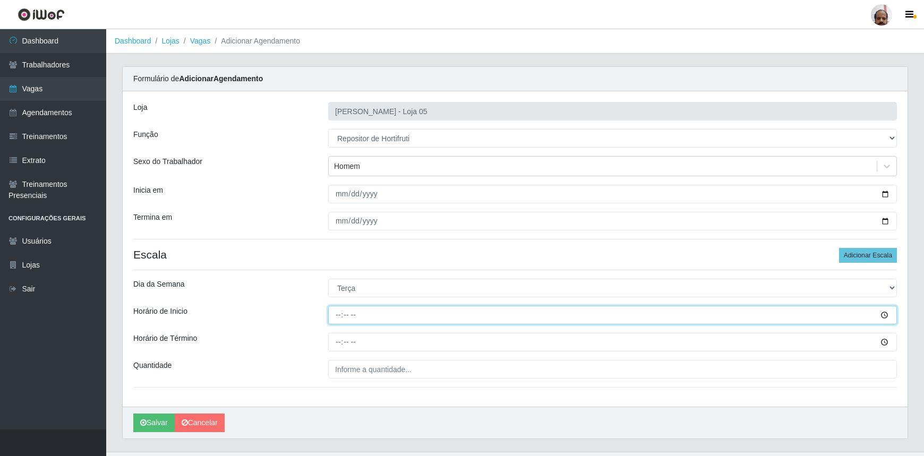
click at [337, 319] on input "Horário de Inicio" at bounding box center [612, 315] width 569 height 19
type input "08:00"
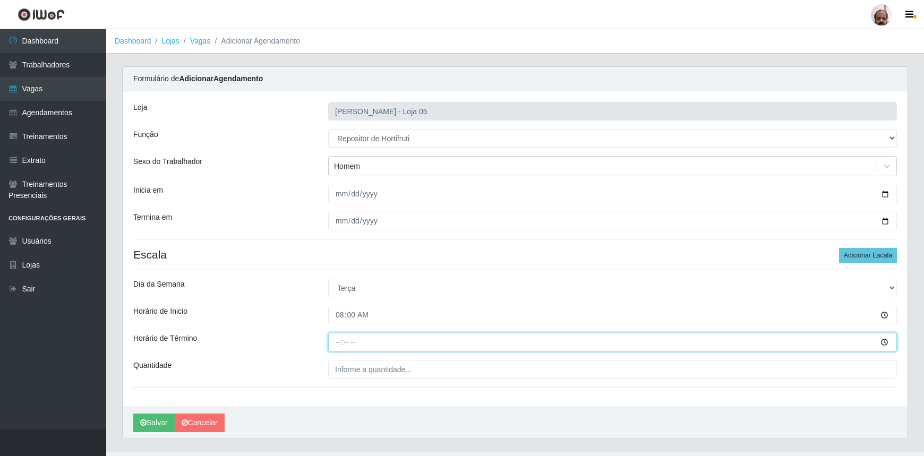
click at [335, 340] on input "Horário de Término" at bounding box center [612, 342] width 569 height 19
type input "14:00"
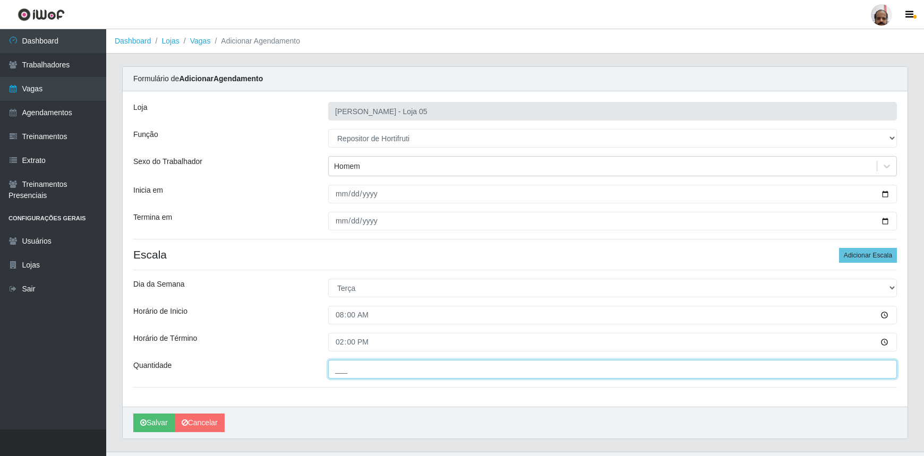
click at [346, 370] on input "___" at bounding box center [612, 369] width 569 height 19
type input "2__"
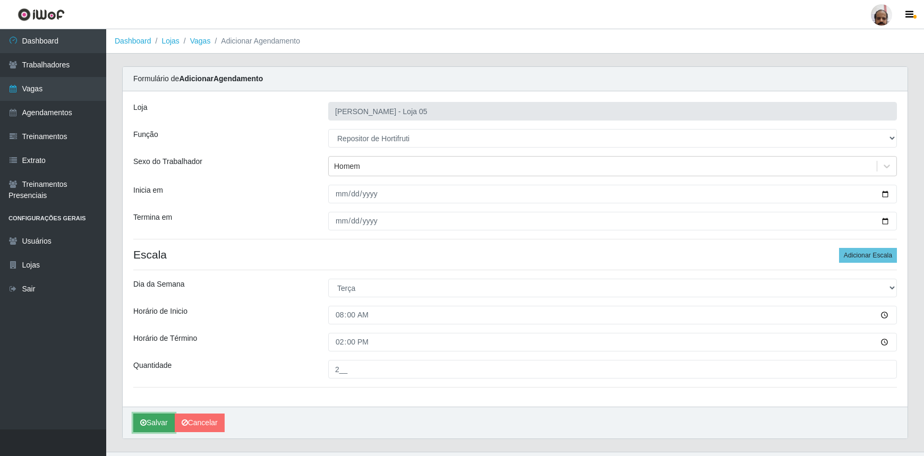
click at [154, 417] on button "Salvar" at bounding box center [153, 423] width 41 height 19
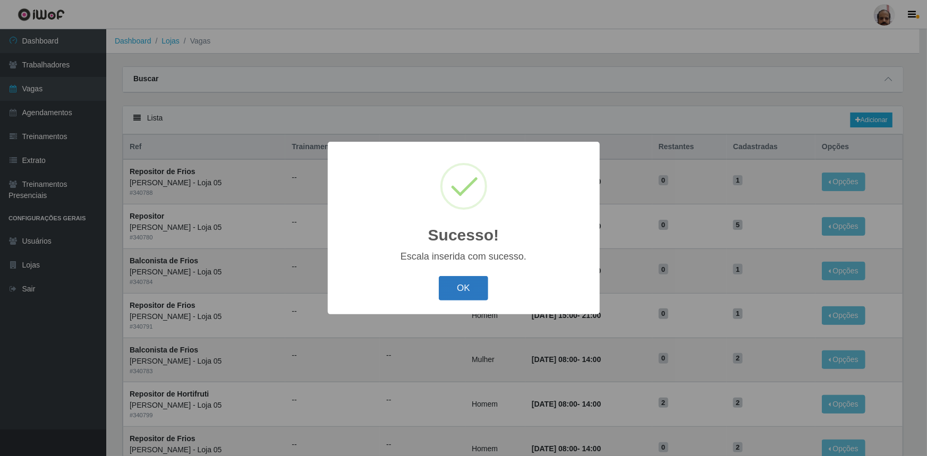
click at [483, 287] on button "OK" at bounding box center [463, 288] width 49 height 25
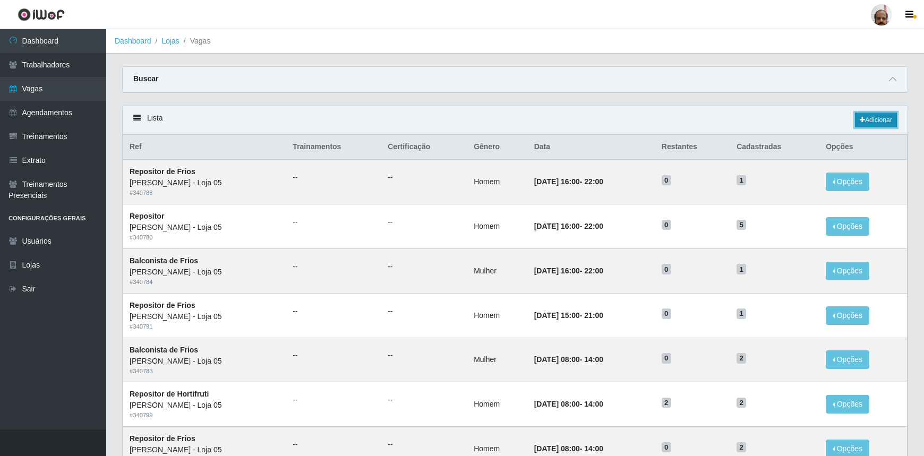
click at [891, 122] on link "Adicionar" at bounding box center [876, 120] width 42 height 15
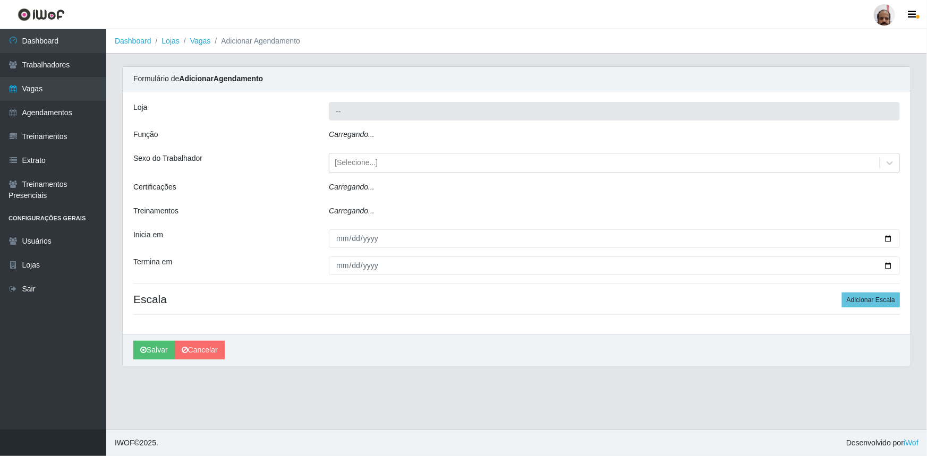
type input "[PERSON_NAME] - Loja 05"
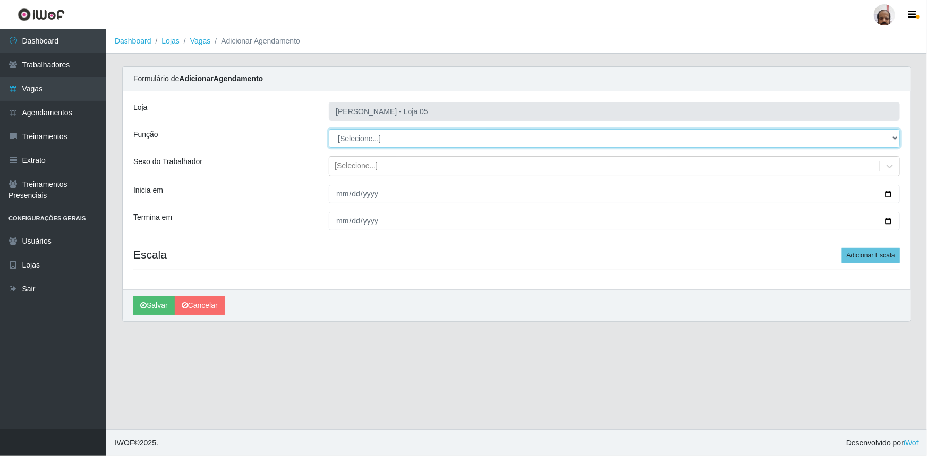
click at [893, 138] on select "[Selecione...] ASG ASG + ASG ++ Auxiliar de Depósito Auxiliar de Depósito + Aux…" at bounding box center [614, 138] width 571 height 19
select select "107"
click at [329, 129] on select "[Selecione...] ASG ASG + ASG ++ Auxiliar de Depósito Auxiliar de Depósito + Aux…" at bounding box center [614, 138] width 571 height 19
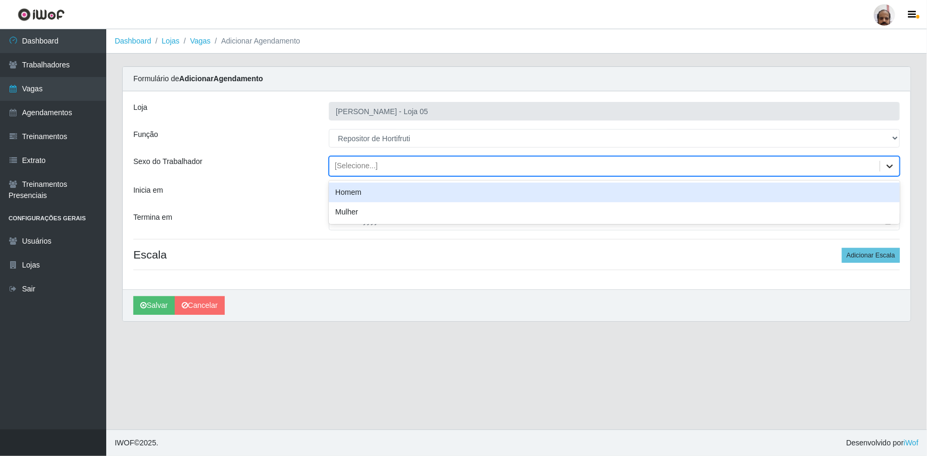
click at [887, 163] on icon at bounding box center [889, 166] width 11 height 11
click at [359, 192] on div "Homem" at bounding box center [614, 193] width 571 height 20
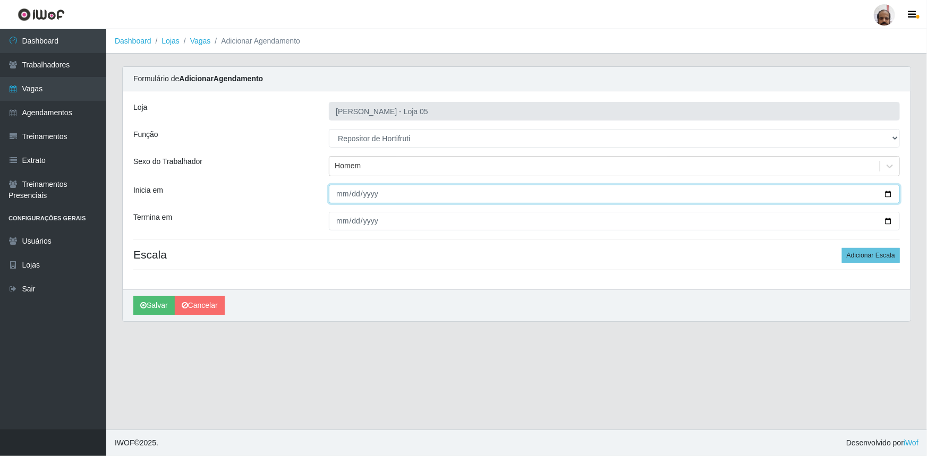
click at [886, 194] on input "Inicia em" at bounding box center [614, 194] width 571 height 19
type input "[DATE]"
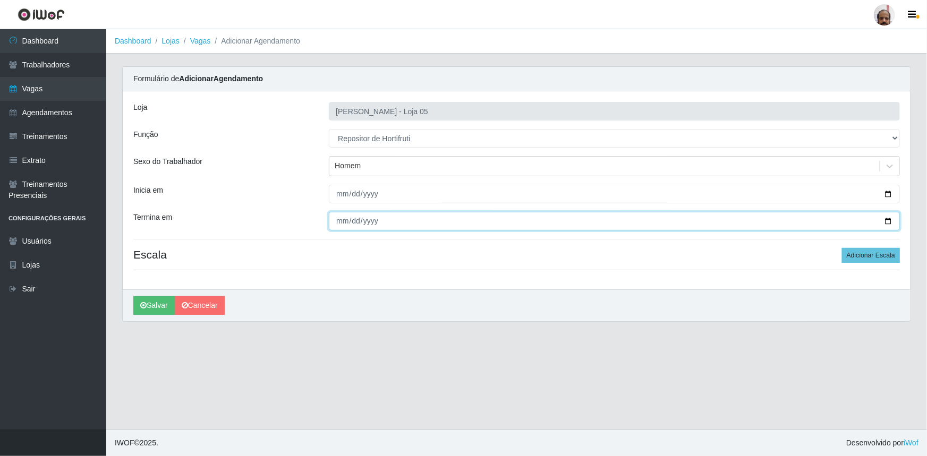
click at [890, 220] on input "Termina em" at bounding box center [614, 221] width 571 height 19
type input "[DATE]"
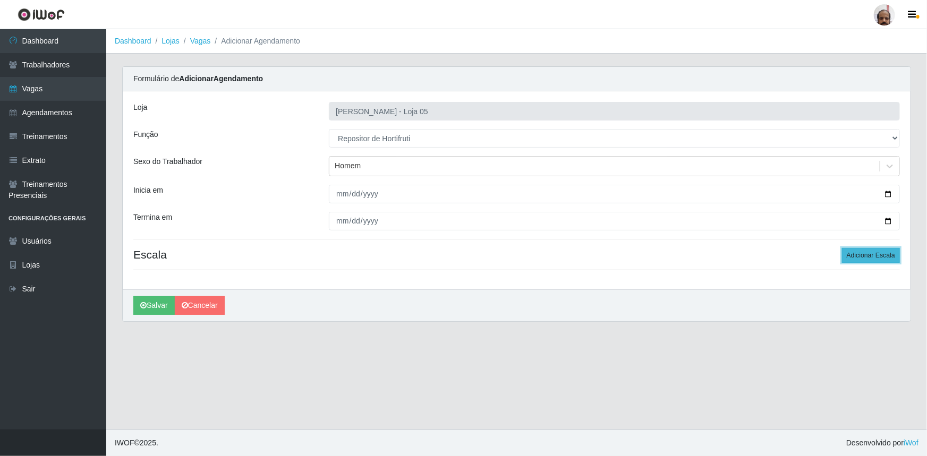
click at [880, 259] on button "Adicionar Escala" at bounding box center [871, 255] width 58 height 15
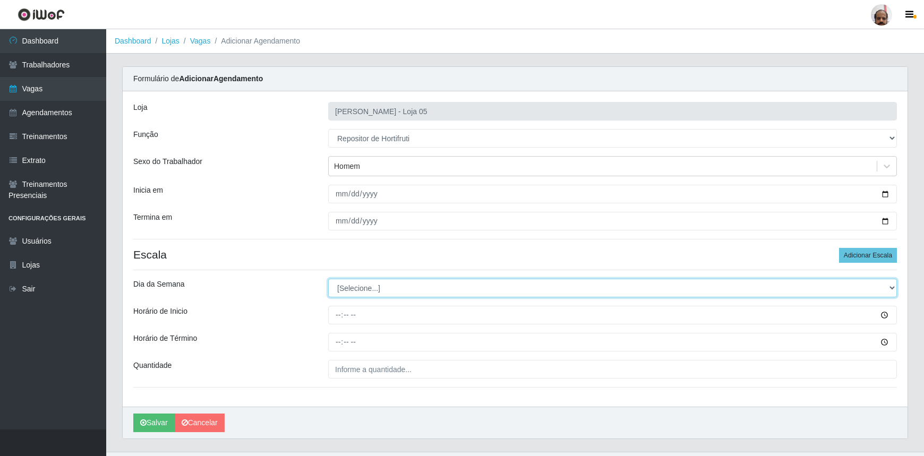
click at [890, 289] on select "[Selecione...] Segunda Terça Quarta Quinta Sexta Sábado Domingo" at bounding box center [612, 288] width 569 height 19
select select "2"
click at [328, 279] on select "[Selecione...] Segunda Terça Quarta Quinta Sexta Sábado Domingo" at bounding box center [612, 288] width 569 height 19
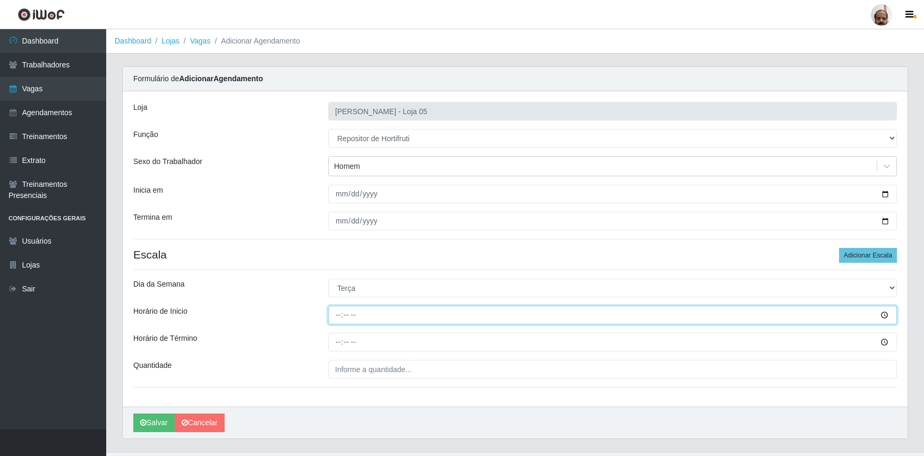
click at [339, 313] on input "Horário de Inicio" at bounding box center [612, 315] width 569 height 19
type input "16:00"
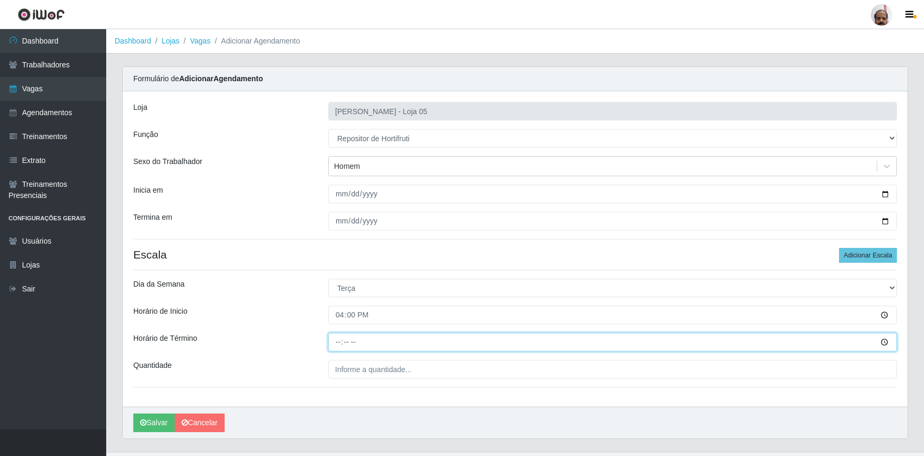
click at [337, 340] on input "Horário de Término" at bounding box center [612, 342] width 569 height 19
type input "22:00"
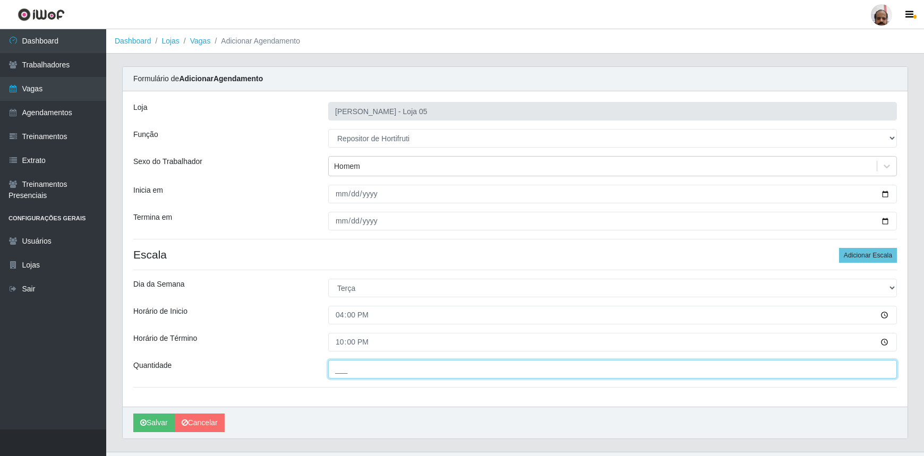
click at [334, 371] on input "___" at bounding box center [612, 369] width 569 height 19
type input "2__"
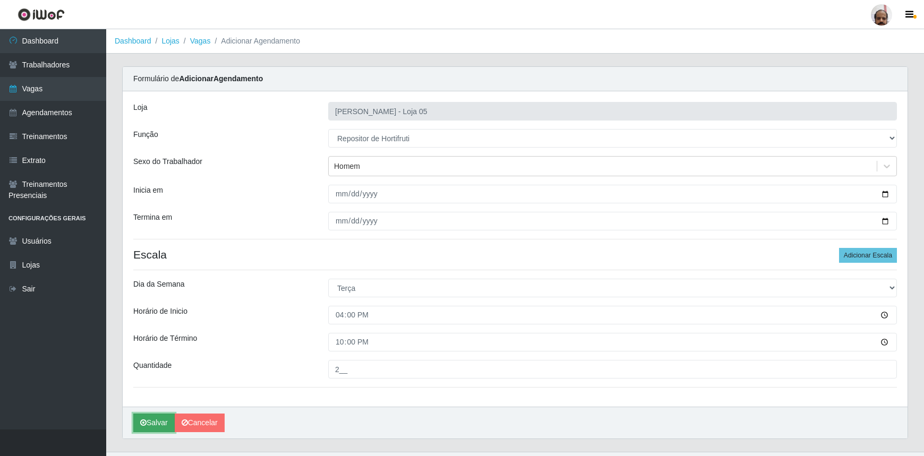
click at [165, 420] on button "Salvar" at bounding box center [153, 423] width 41 height 19
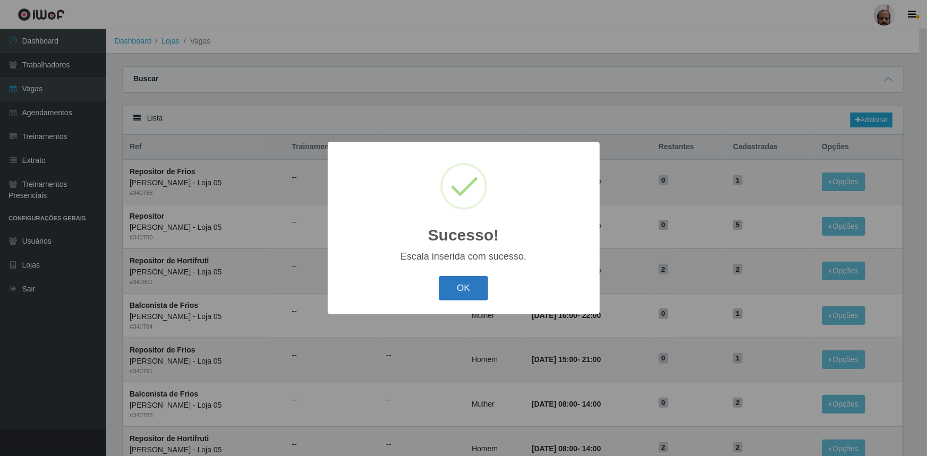
click at [461, 292] on button "OK" at bounding box center [463, 288] width 49 height 25
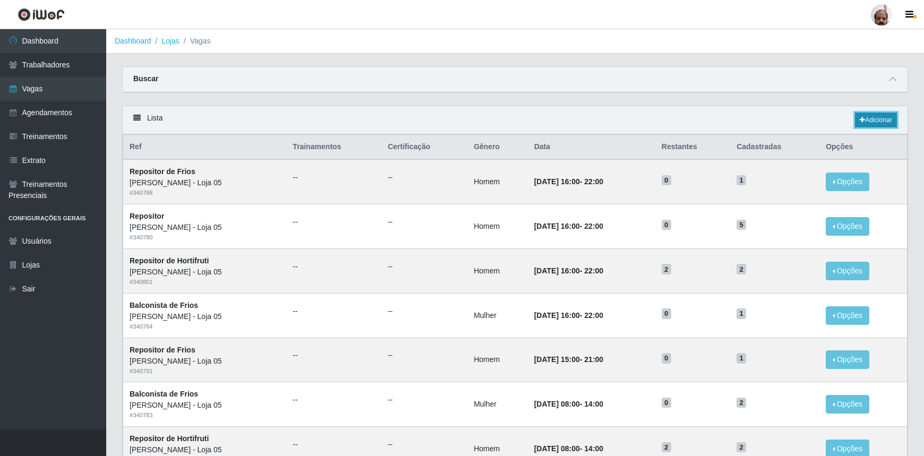
click at [876, 125] on link "Adicionar" at bounding box center [876, 120] width 42 height 15
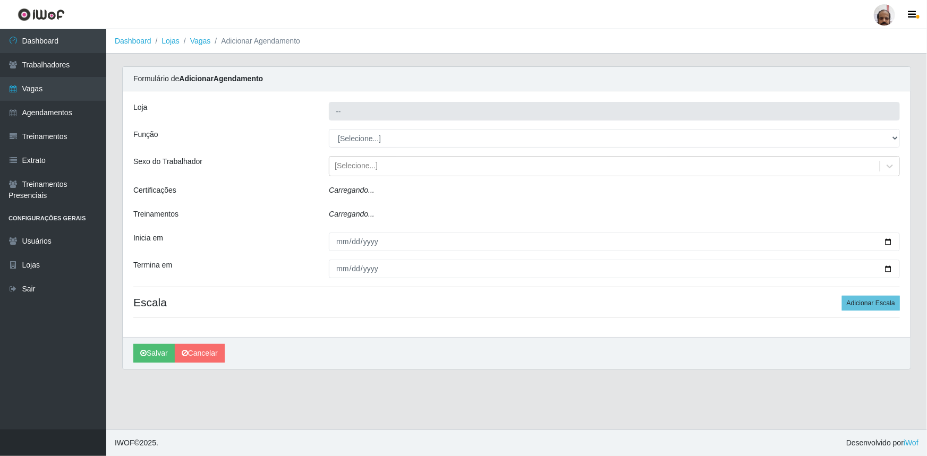
type input "[PERSON_NAME] - Loja 05"
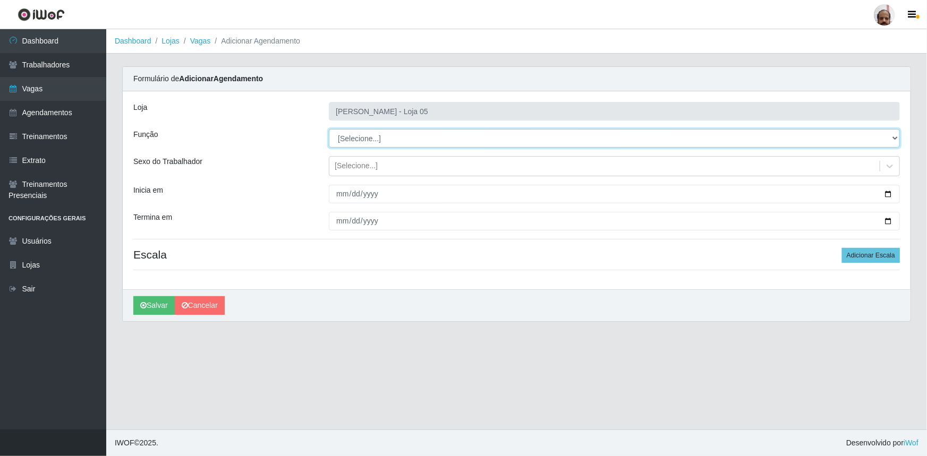
click at [896, 139] on select "[Selecione...] ASG ASG + ASG ++ Auxiliar de Depósito Auxiliar de Depósito + Aux…" at bounding box center [614, 138] width 571 height 19
select select "115"
click at [329, 129] on select "[Selecione...] ASG ASG + ASG ++ Auxiliar de Depósito Auxiliar de Depósito + Aux…" at bounding box center [614, 138] width 571 height 19
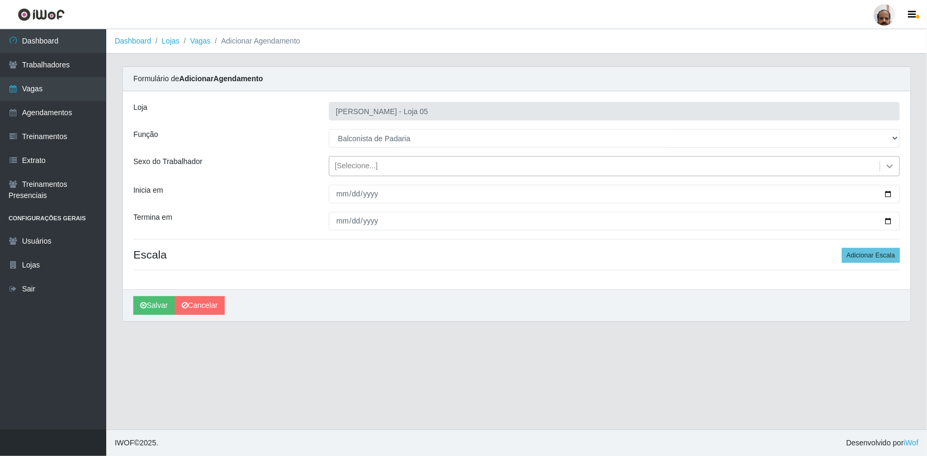
click at [888, 168] on icon at bounding box center [889, 166] width 11 height 11
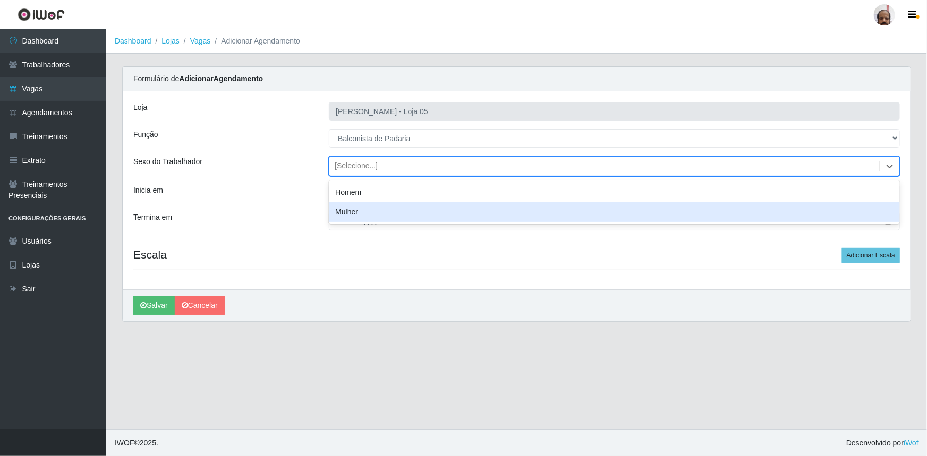
click at [351, 214] on div "Mulher" at bounding box center [614, 212] width 571 height 20
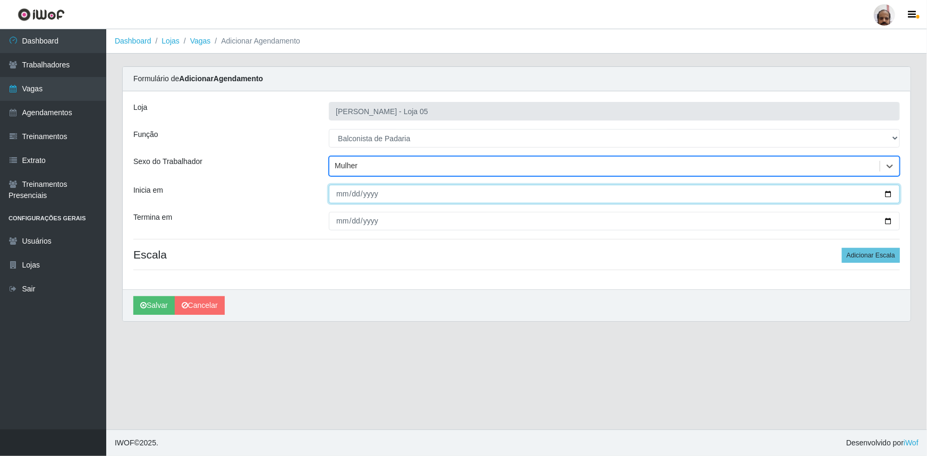
click at [888, 193] on input "Inicia em" at bounding box center [614, 194] width 571 height 19
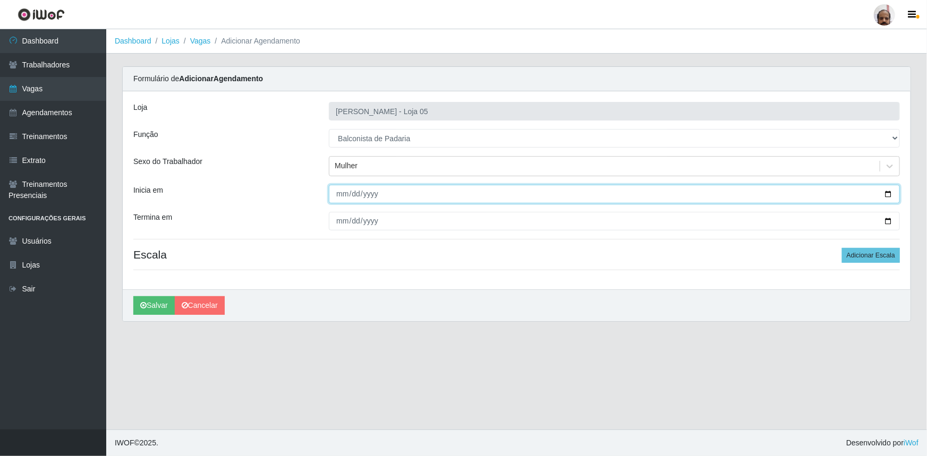
type input "[DATE]"
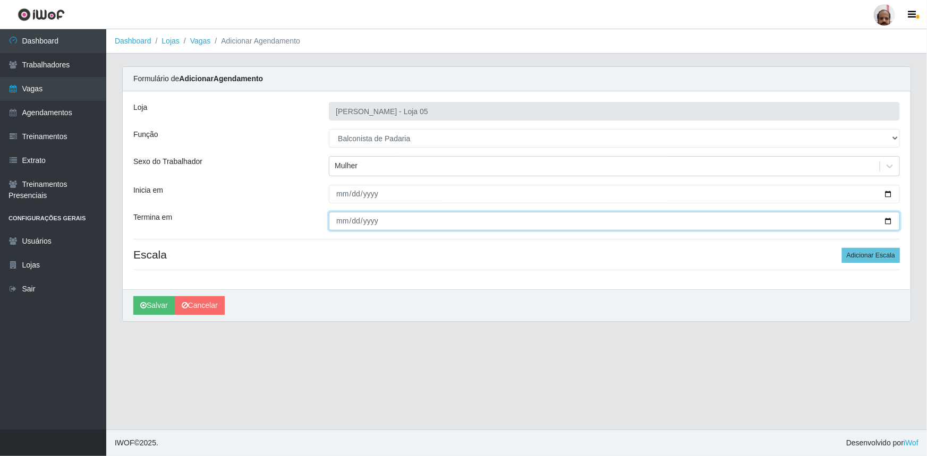
click at [887, 220] on input "Termina em" at bounding box center [614, 221] width 571 height 19
type input "[DATE]"
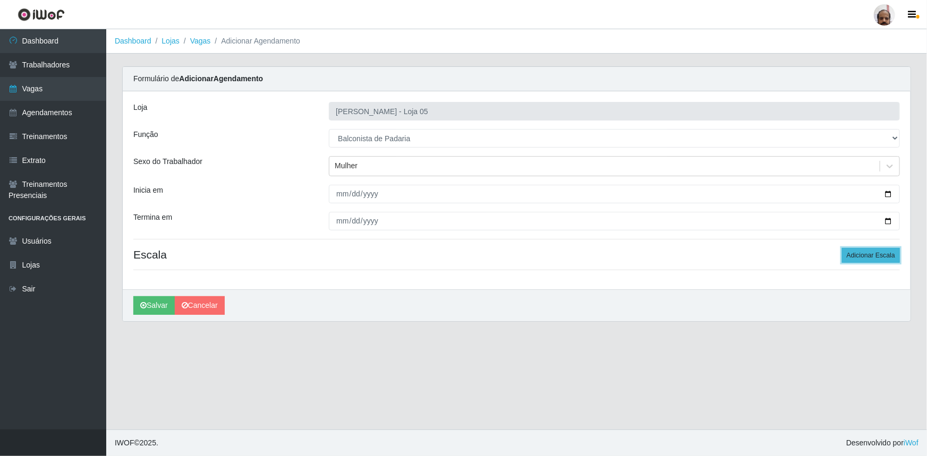
click at [871, 257] on button "Adicionar Escala" at bounding box center [871, 255] width 58 height 15
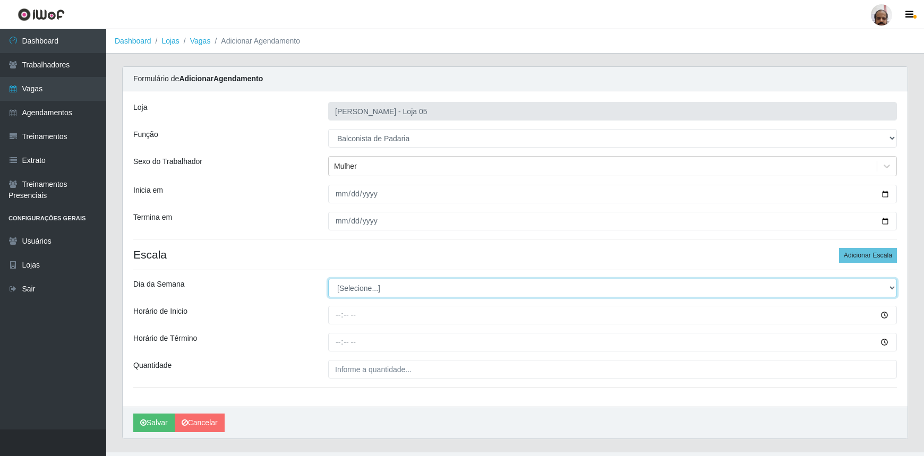
drag, startPoint x: 893, startPoint y: 288, endPoint x: 866, endPoint y: 287, distance: 27.1
click at [893, 288] on select "[Selecione...] Segunda Terça Quarta Quinta Sexta Sábado Domingo" at bounding box center [612, 288] width 569 height 19
select select "1"
click at [328, 279] on select "[Selecione...] Segunda Terça Quarta Quinta Sexta Sábado Domingo" at bounding box center [612, 288] width 569 height 19
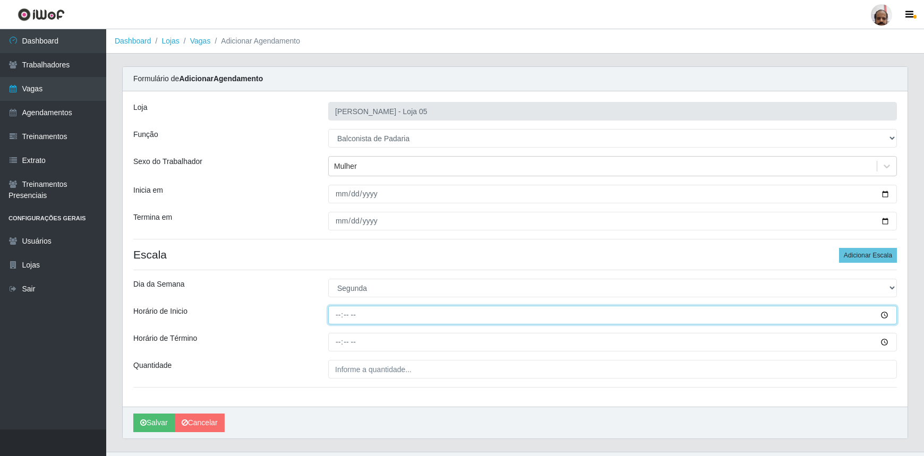
click at [335, 316] on input "Horário de Inicio" at bounding box center [612, 315] width 569 height 19
type input "08:00"
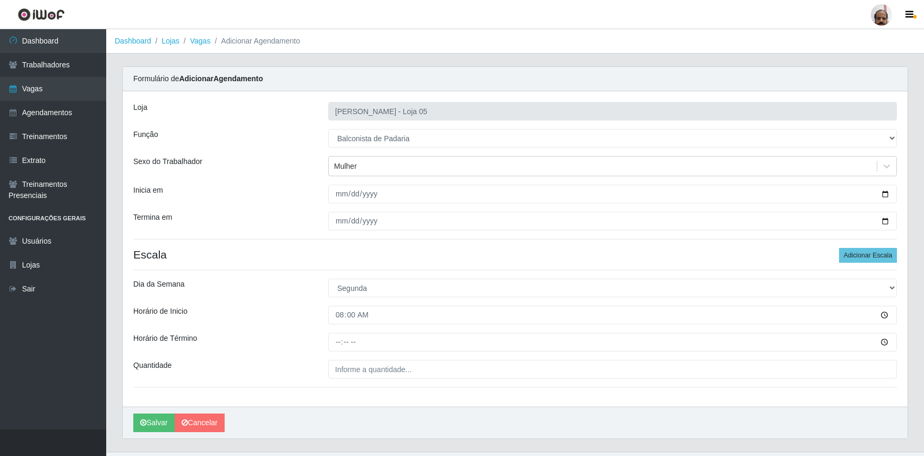
click at [339, 351] on div "Loja Mar Vermelho - Loja 05 Função [Selecione...] ASG ASG + ASG ++ Auxiliar de …" at bounding box center [515, 249] width 785 height 316
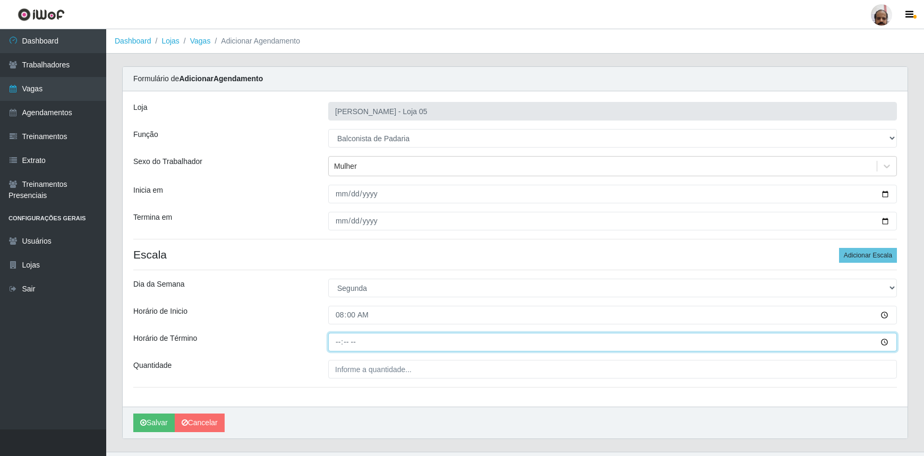
click at [334, 340] on input "Horário de Término" at bounding box center [612, 342] width 569 height 19
type input "14:00"
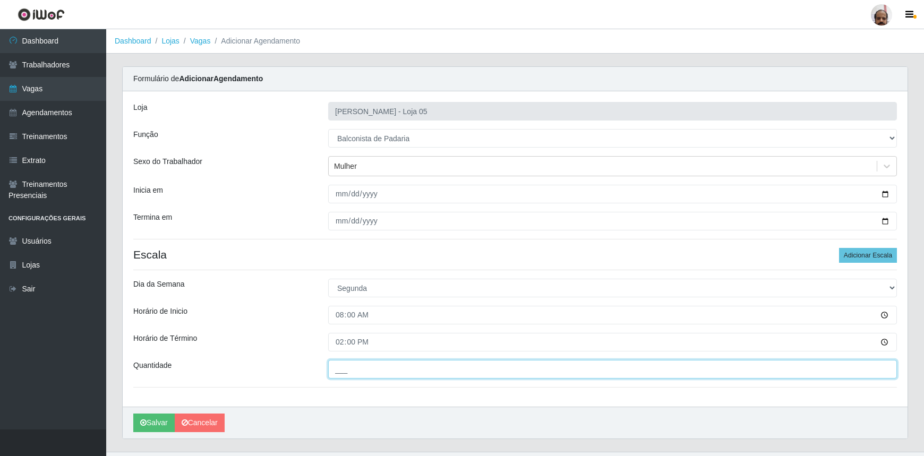
click at [337, 361] on input "___" at bounding box center [612, 369] width 569 height 19
type input "1__"
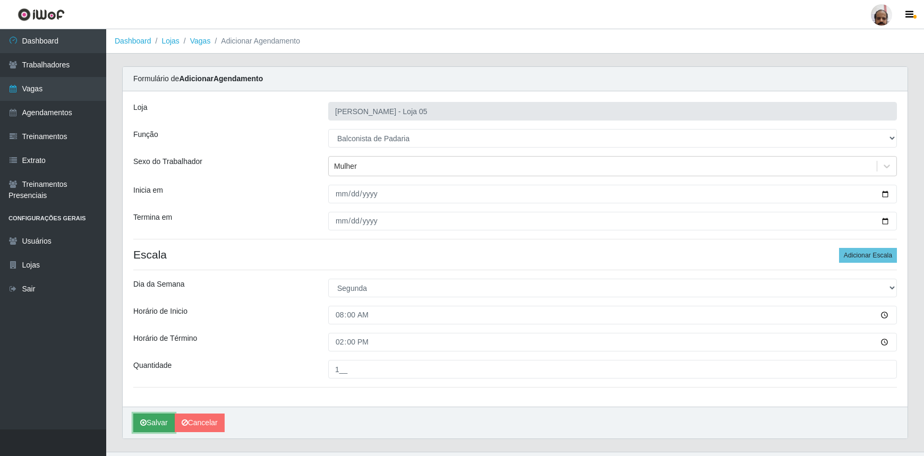
click at [160, 424] on button "Salvar" at bounding box center [153, 423] width 41 height 19
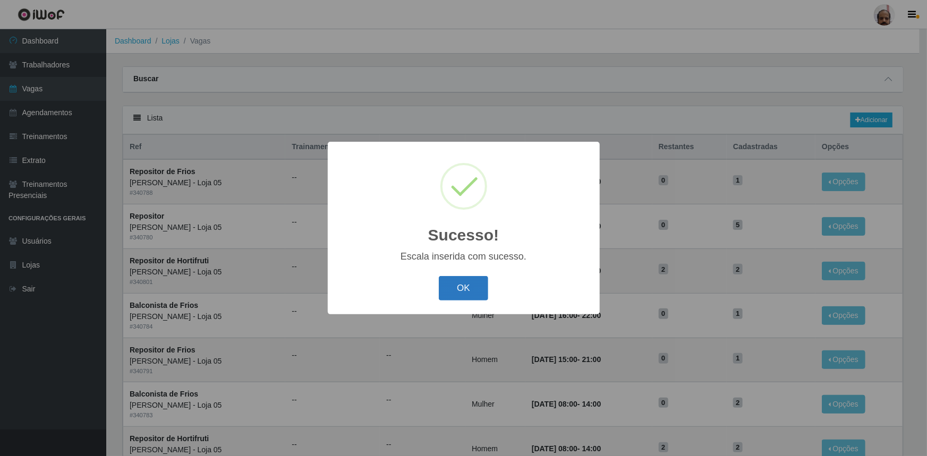
click at [472, 298] on button "OK" at bounding box center [463, 288] width 49 height 25
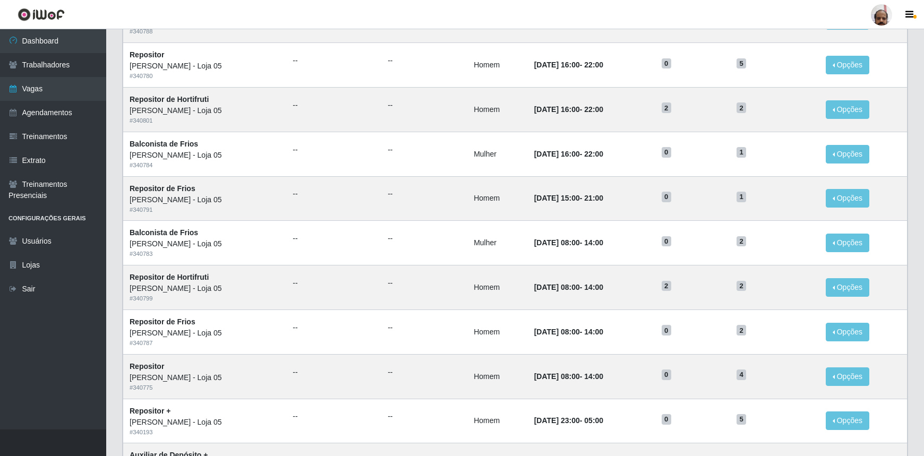
scroll to position [144, 0]
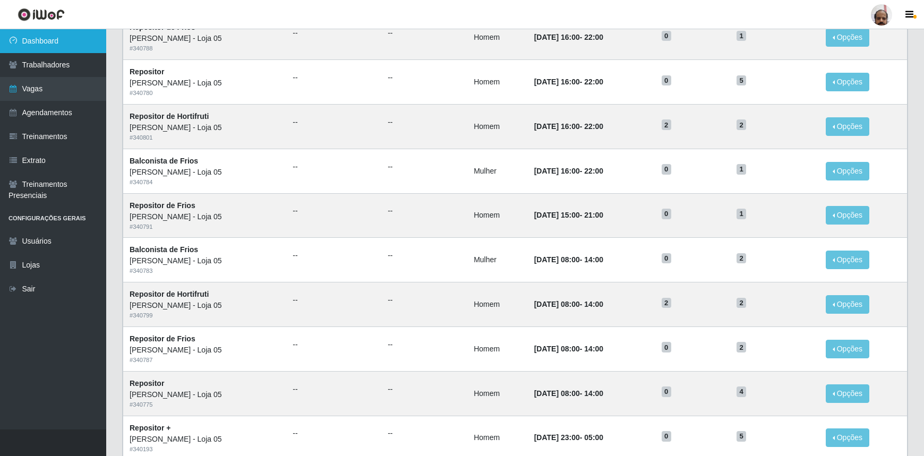
click at [65, 48] on link "Dashboard" at bounding box center [53, 41] width 106 height 24
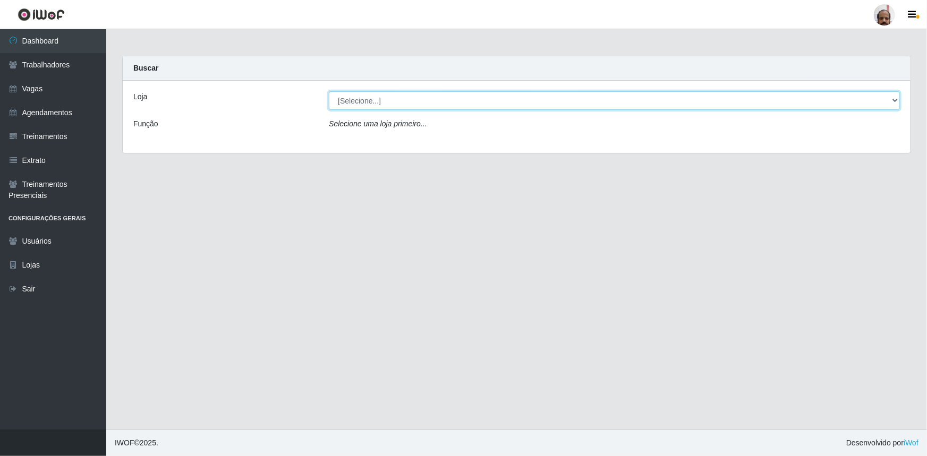
click at [894, 101] on select "[Selecione...] Mar Vermelho - Loja 05" at bounding box center [614, 100] width 571 height 19
select select "252"
click at [329, 91] on select "[Selecione...] Mar Vermelho - Loja 05" at bounding box center [614, 100] width 571 height 19
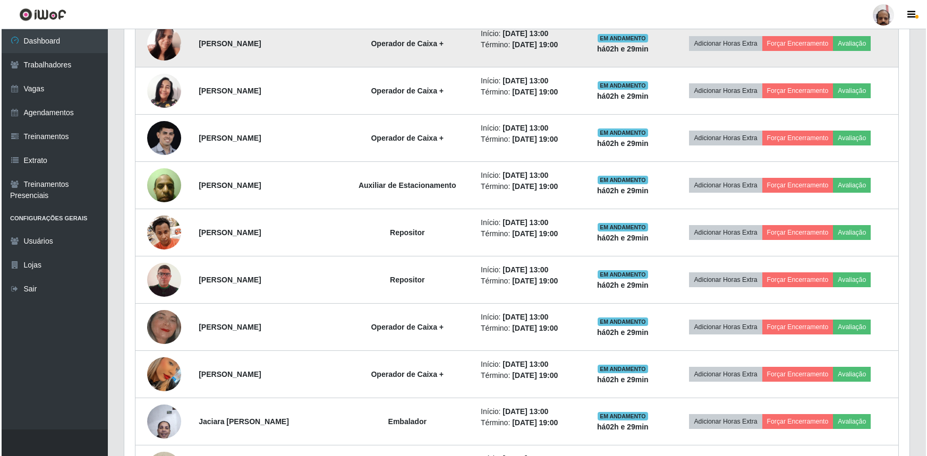
scroll to position [1158, 0]
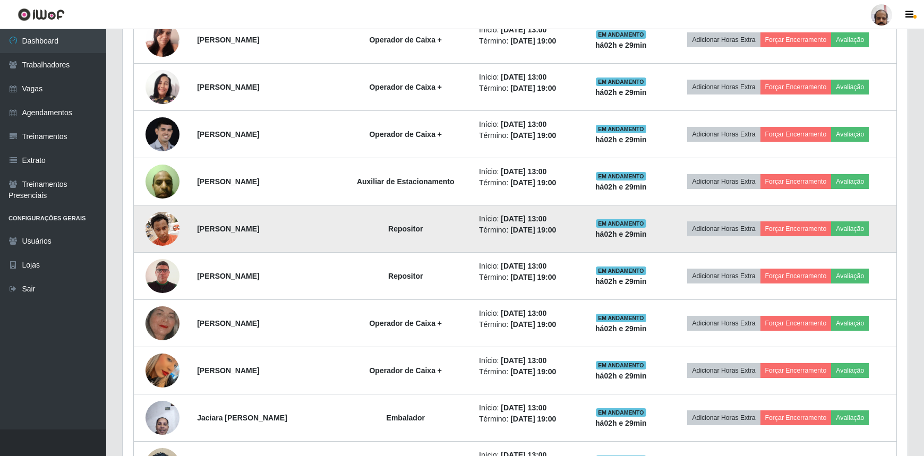
click at [159, 225] on img at bounding box center [163, 228] width 34 height 45
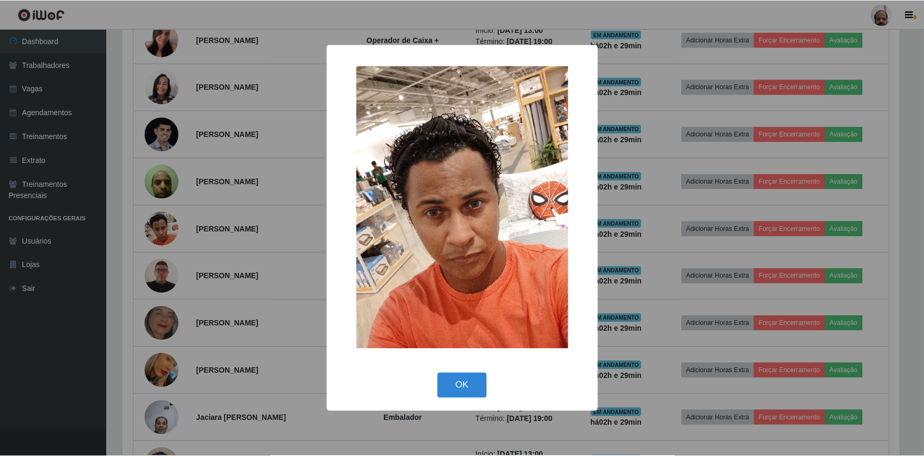
scroll to position [220, 780]
click at [159, 225] on div "× OK Cancel" at bounding box center [463, 228] width 927 height 456
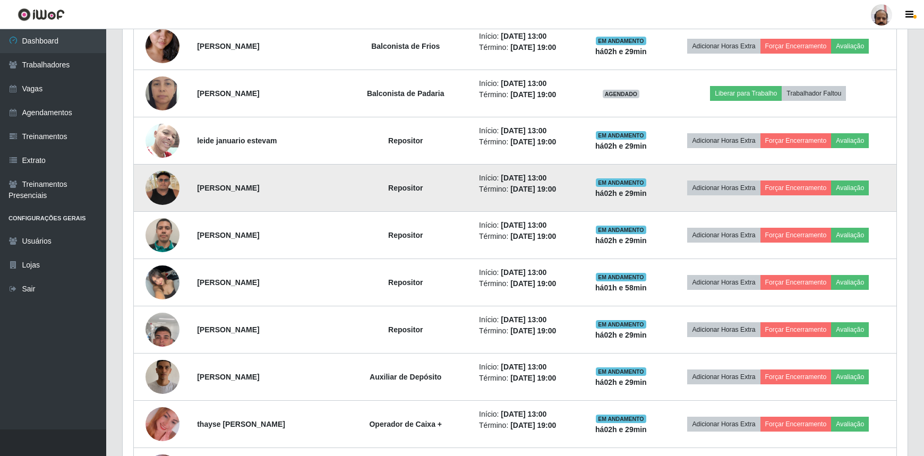
scroll to position [558, 0]
